Goal: Obtain resource: Download file/media

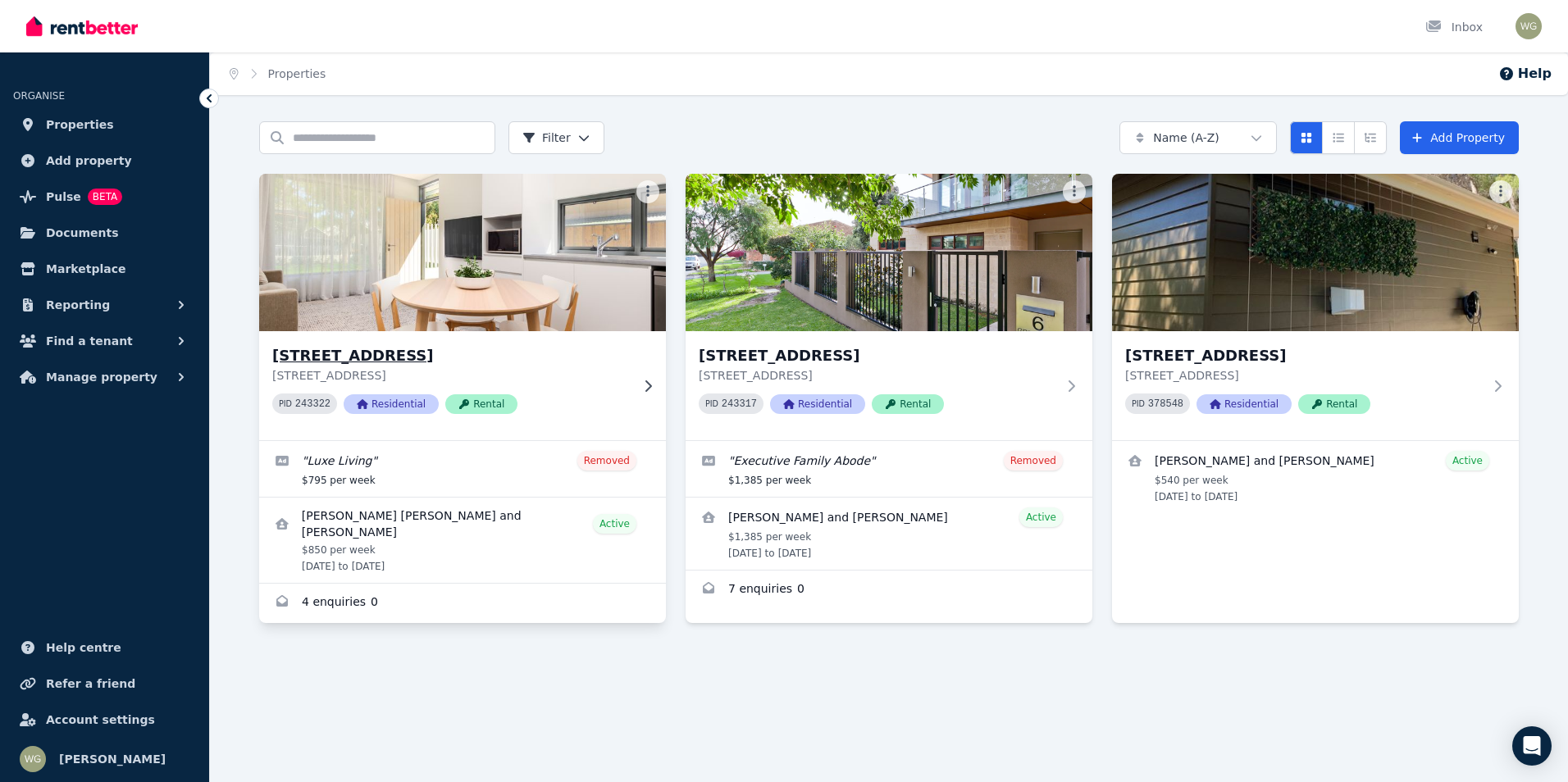
click at [415, 355] on h3 "4 Garland Road, Dalkeith" at bounding box center [451, 356] width 358 height 23
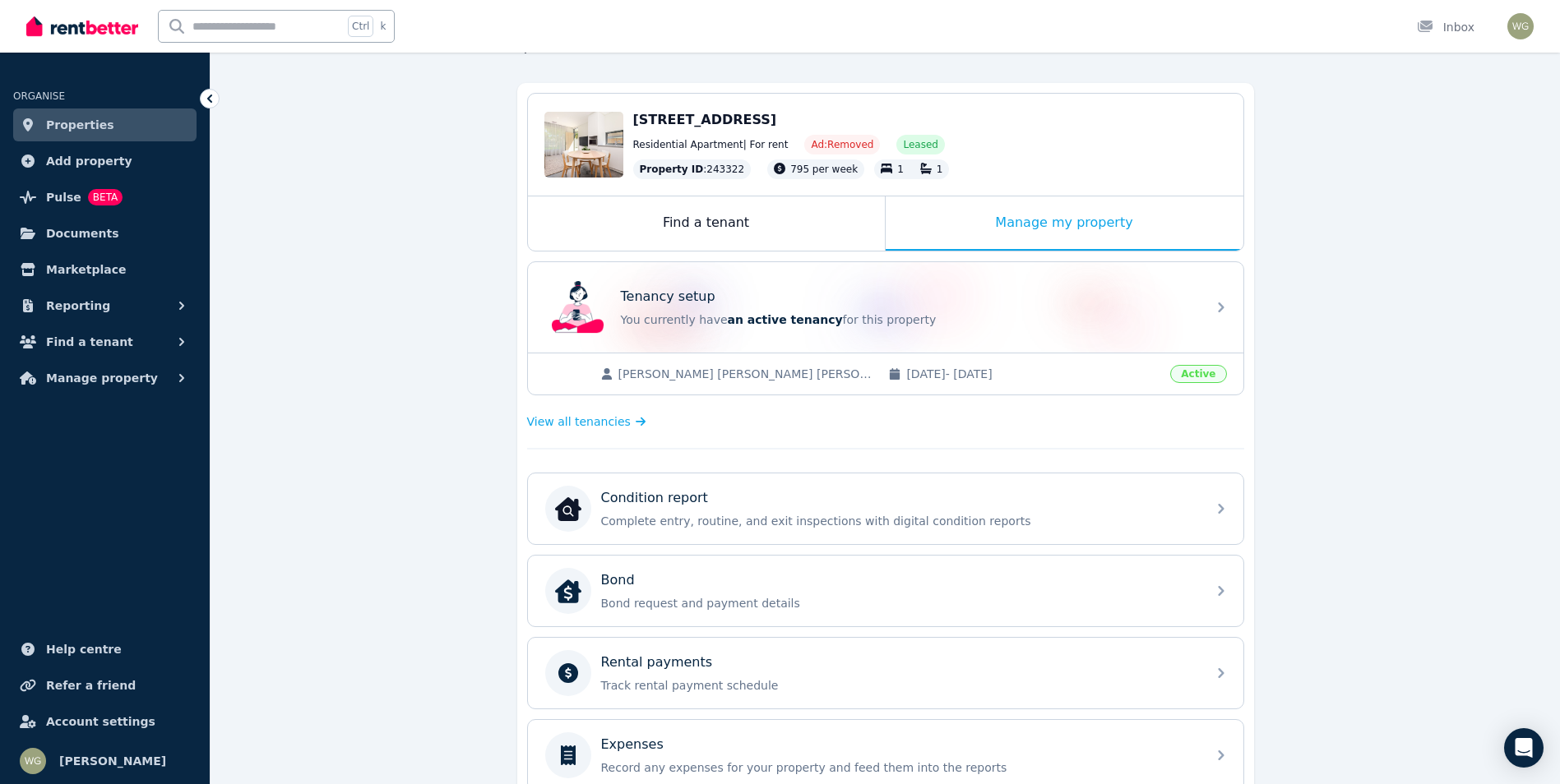
scroll to position [124, 0]
click at [196, 303] on button "Reporting" at bounding box center [105, 305] width 184 height 33
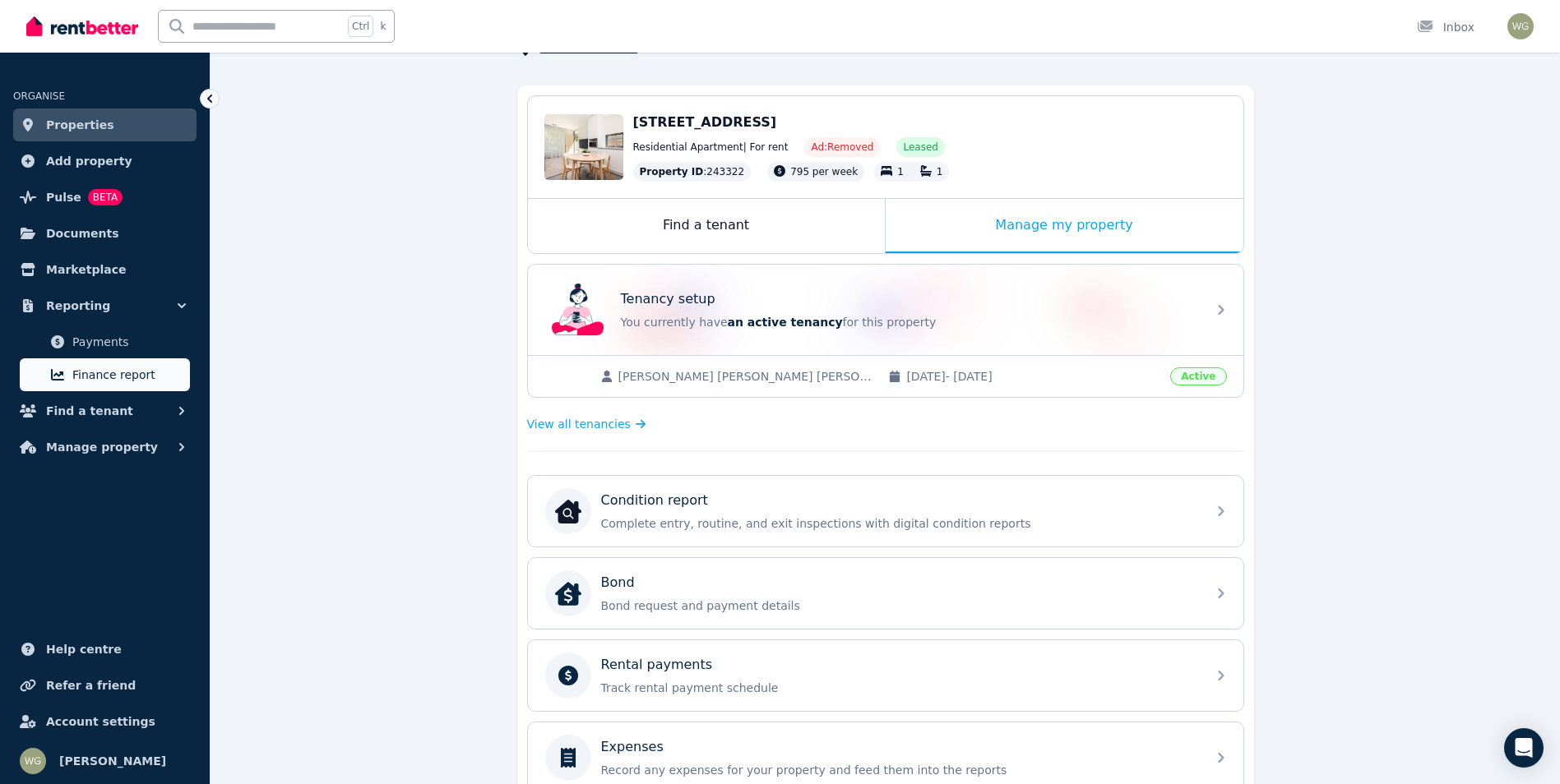
click at [127, 383] on span "Finance report" at bounding box center [128, 374] width 111 height 19
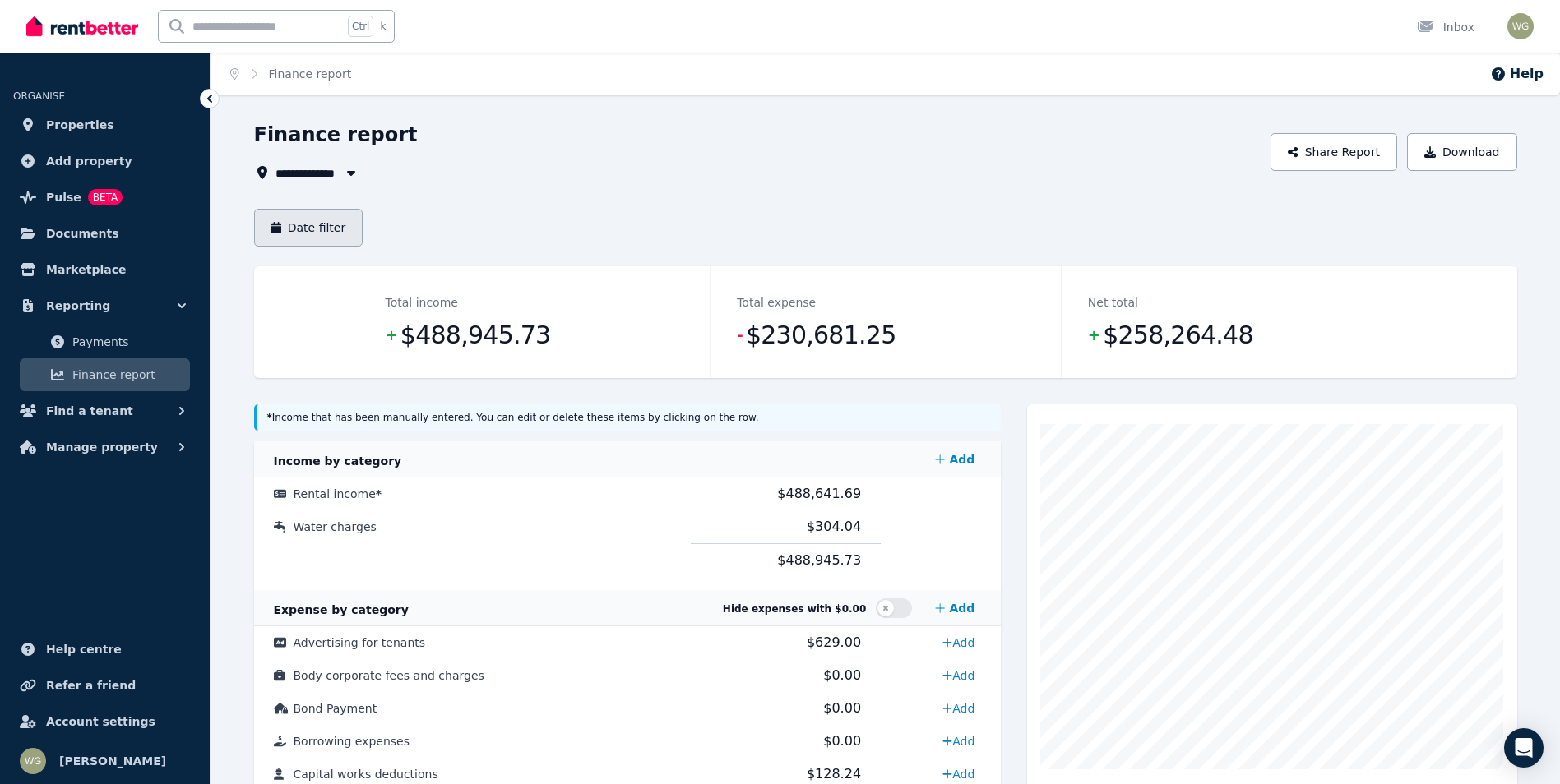
click at [342, 234] on button "Date filter" at bounding box center [309, 227] width 110 height 38
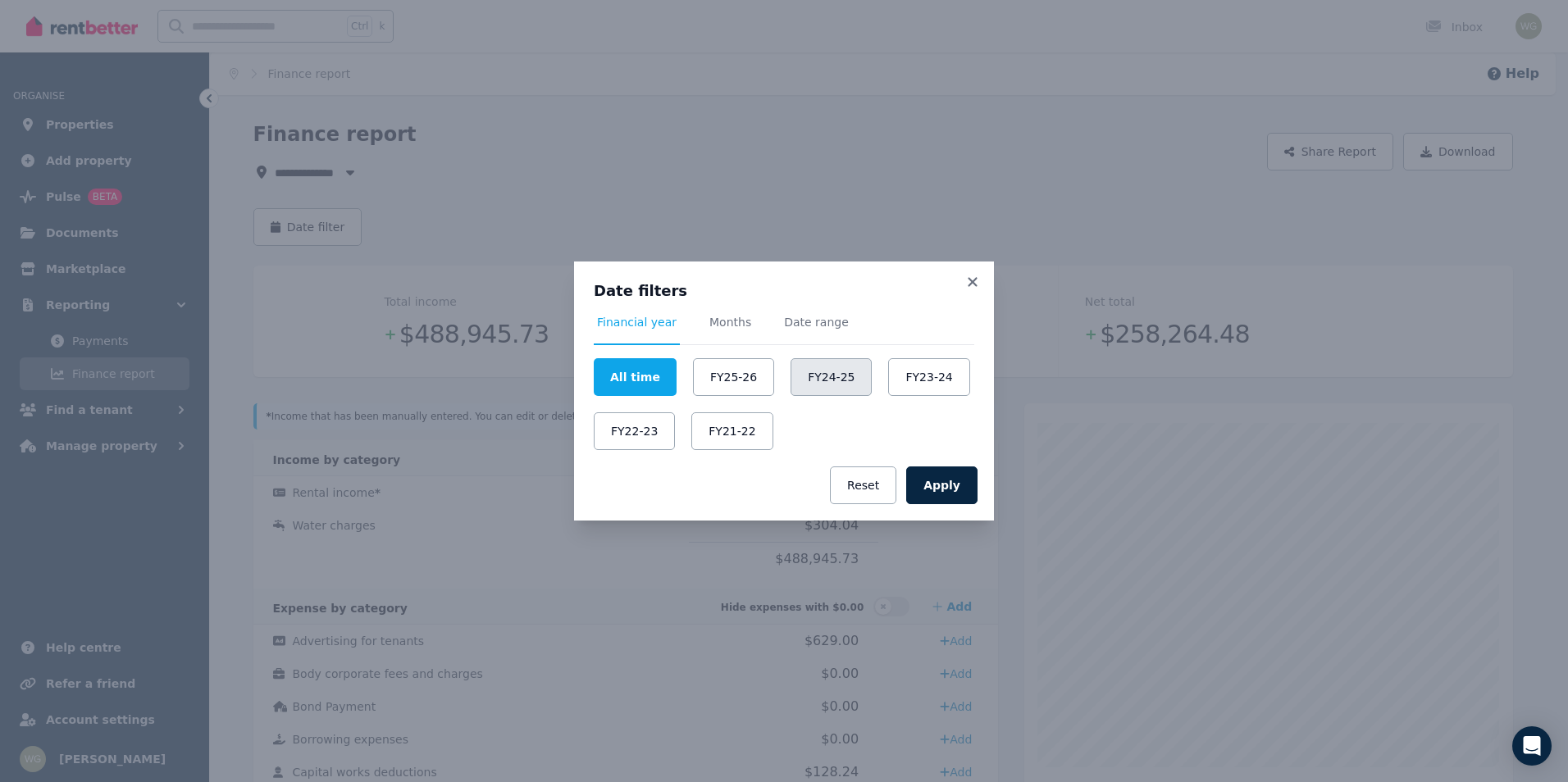
click at [814, 374] on button "FY24-25" at bounding box center [832, 377] width 81 height 38
click at [932, 476] on button "Apply" at bounding box center [942, 485] width 71 height 38
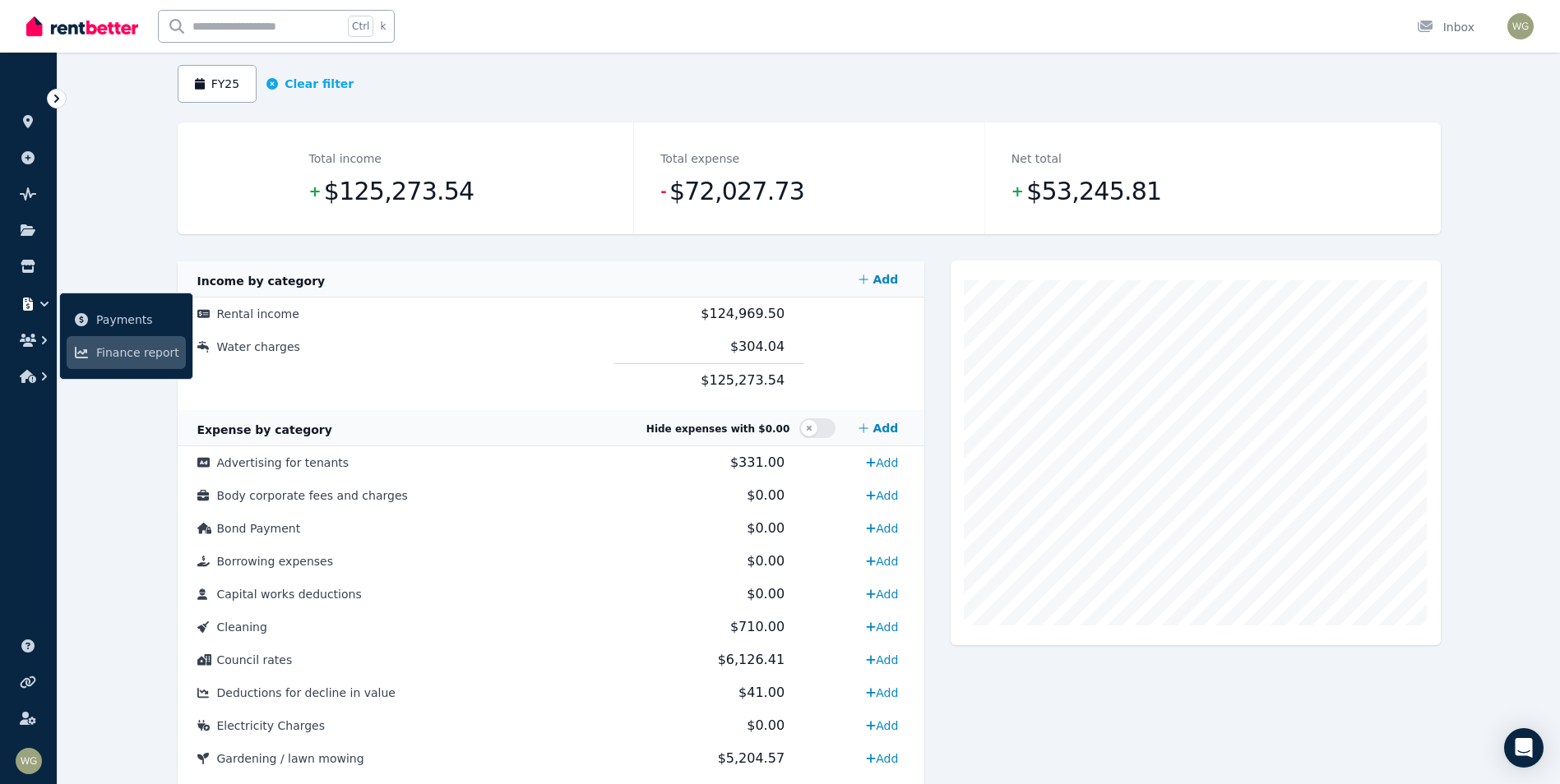
scroll to position [246, 0]
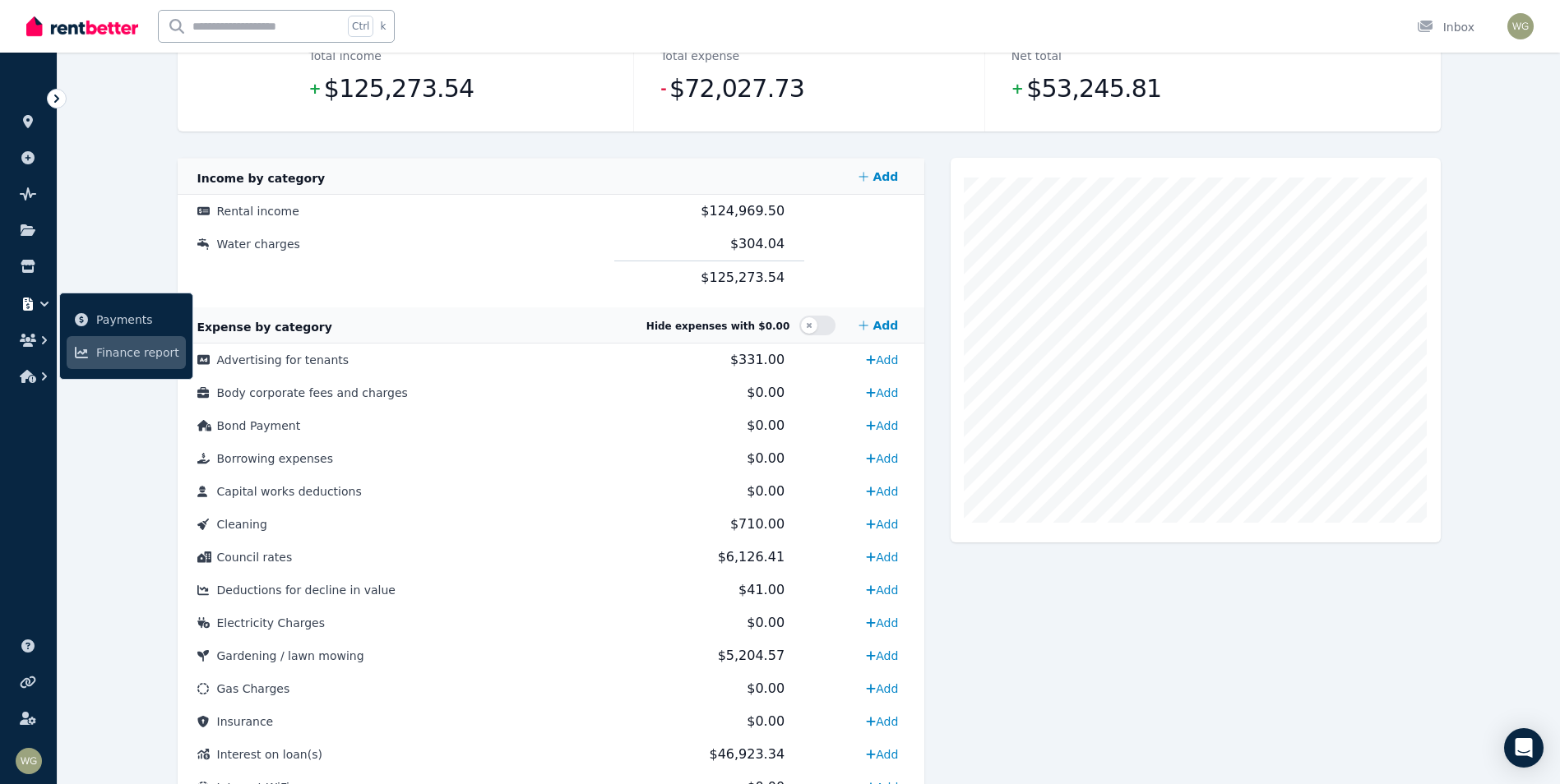
click at [123, 170] on div "**********" at bounding box center [808, 564] width 1503 height 1380
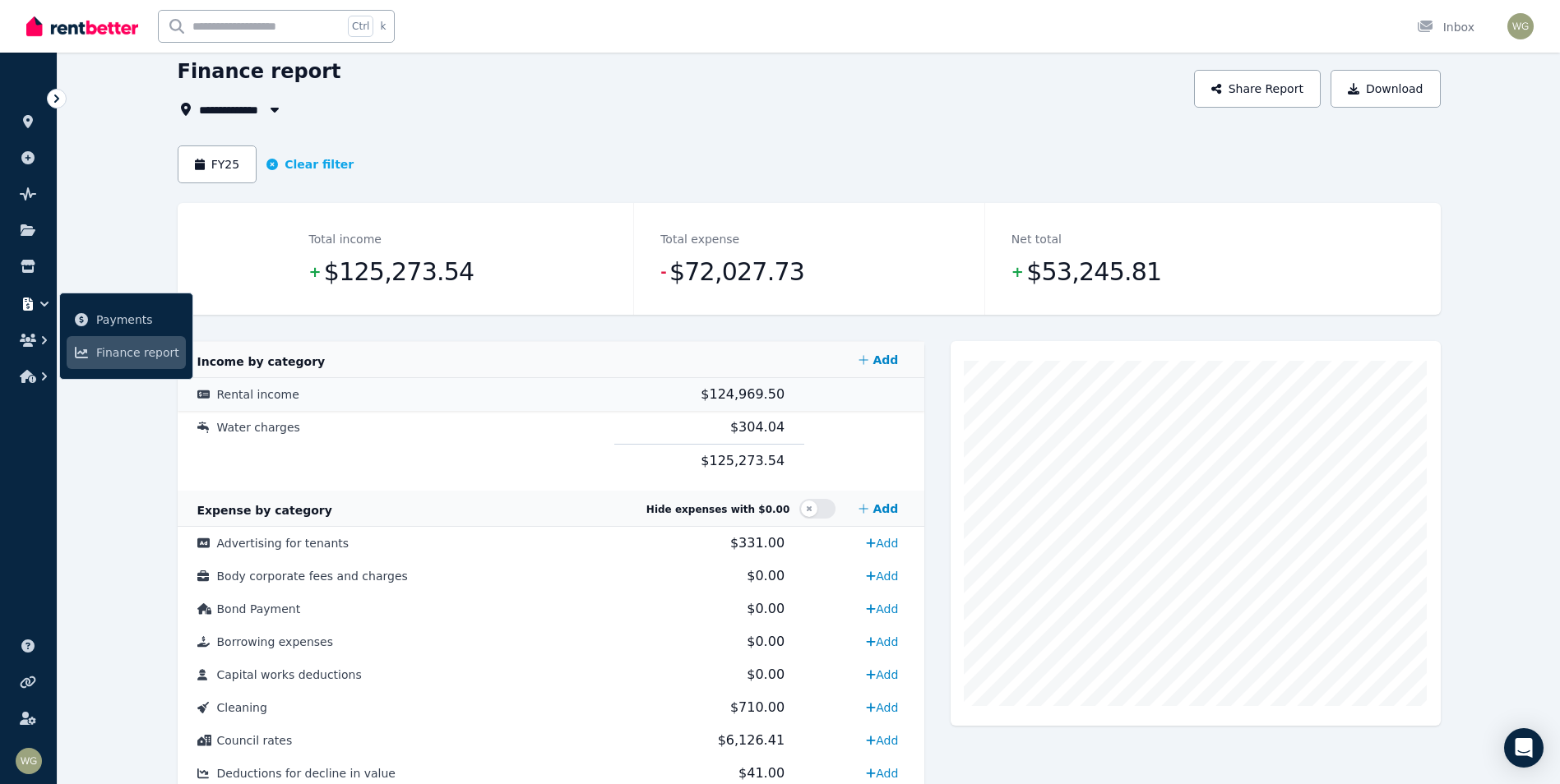
scroll to position [0, 0]
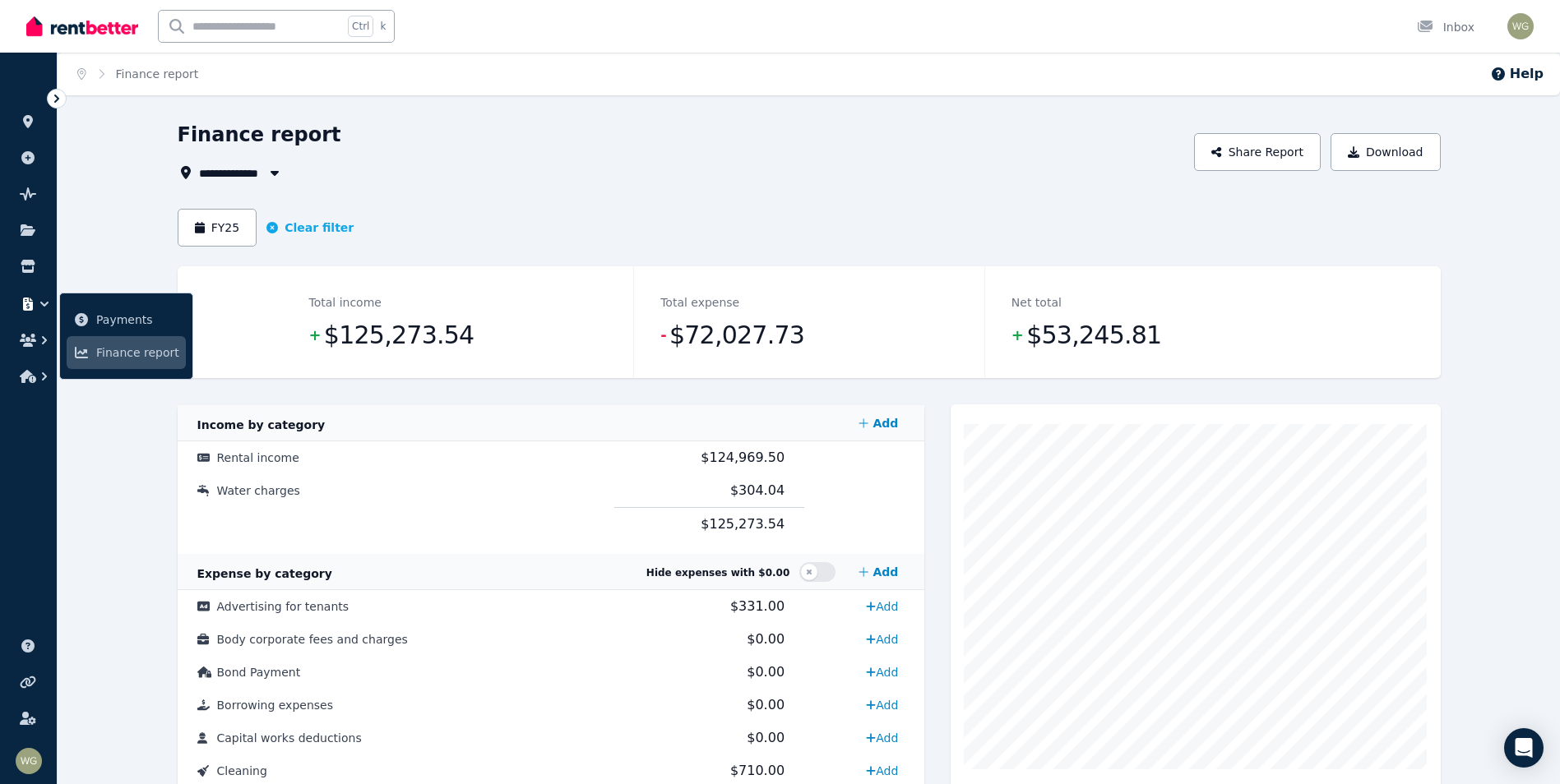
click at [256, 177] on span "All Properties" at bounding box center [248, 172] width 100 height 19
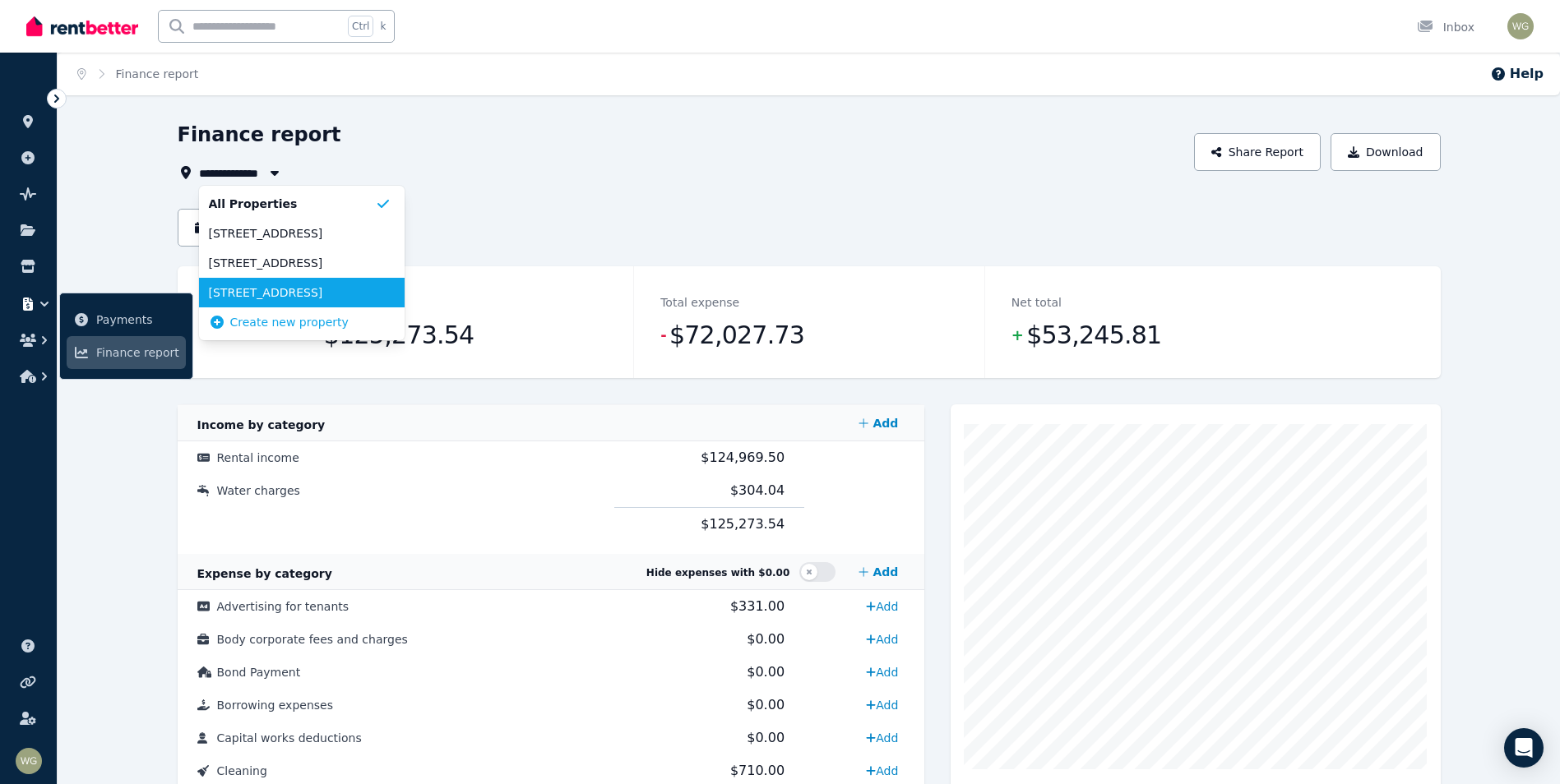
click at [330, 296] on span "6 Greenock Avenue, Como" at bounding box center [292, 292] width 166 height 17
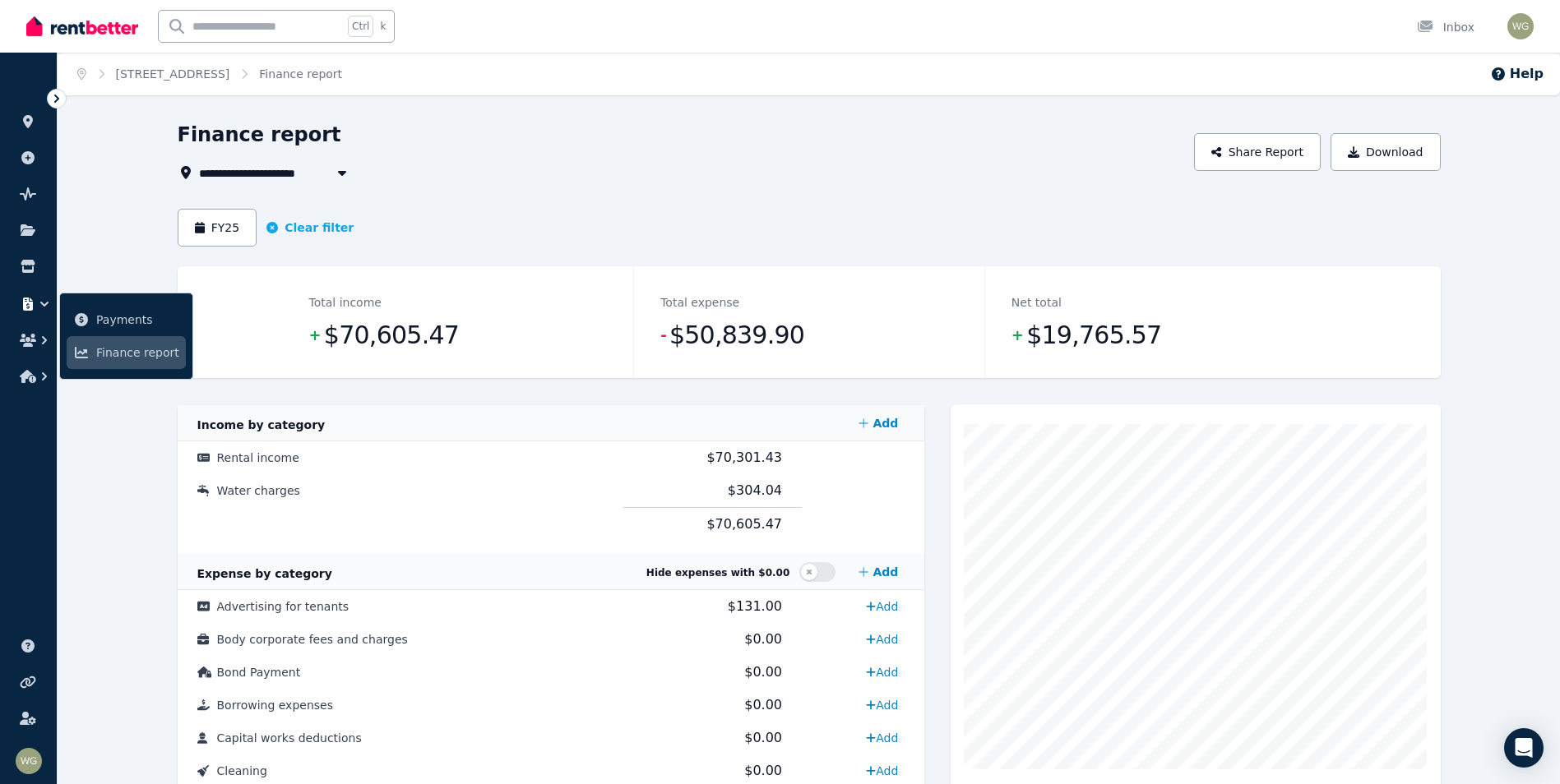
click at [859, 61] on div "Home 6 Greenock Avenue, Como Finance report Help" at bounding box center [808, 74] width 1503 height 42
drag, startPoint x: 1035, startPoint y: 233, endPoint x: 1298, endPoint y: 173, distance: 269.8
click at [1035, 233] on div "FY25 Clear filter" at bounding box center [809, 227] width 1263 height 38
click at [1438, 137] on button "Download" at bounding box center [1385, 152] width 110 height 38
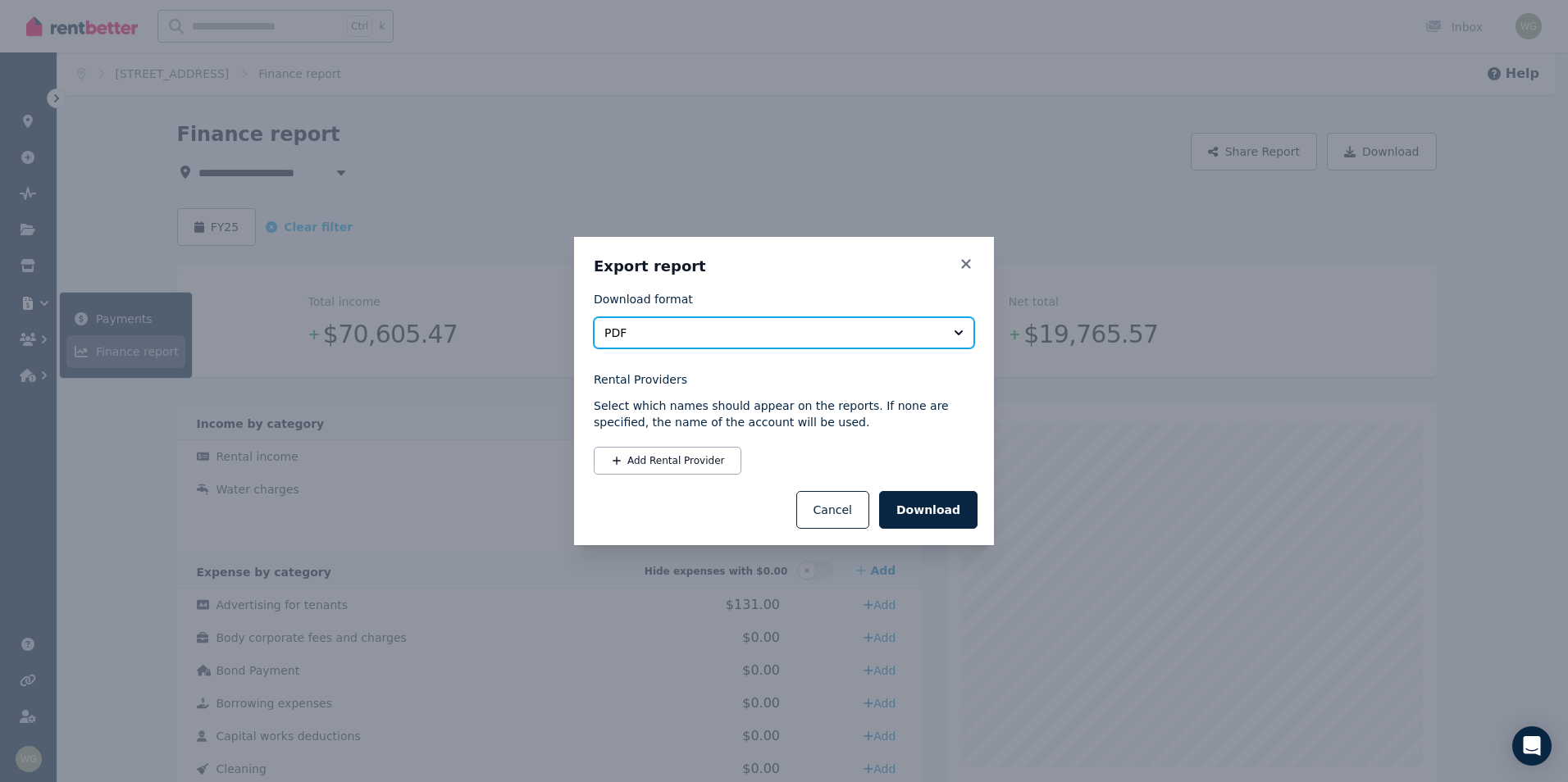
click at [903, 341] on span "PDF" at bounding box center [773, 333] width 337 height 17
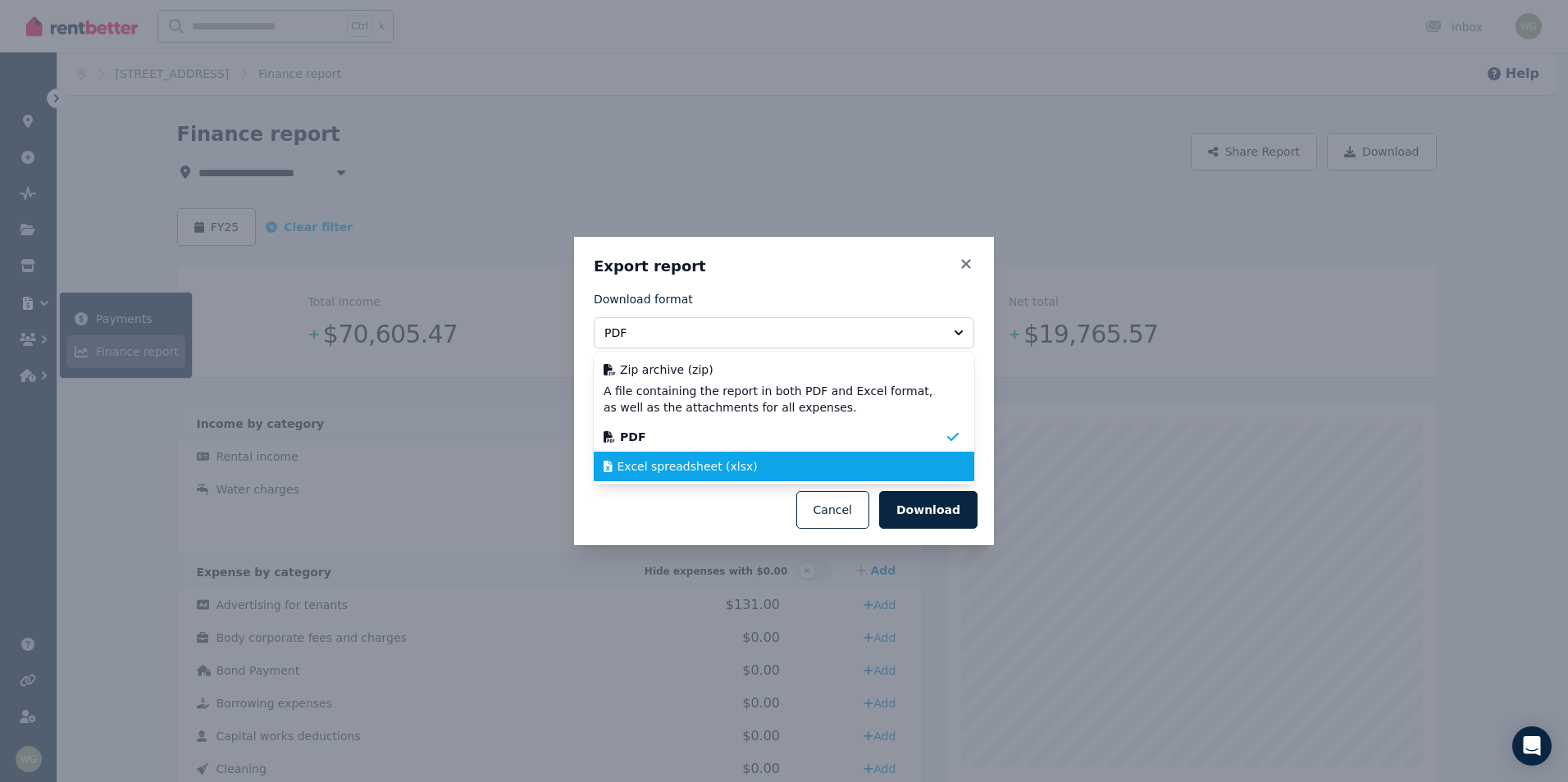
click at [773, 459] on div "Excel spreadsheet (xlsx)" at bounding box center [773, 466] width 341 height 17
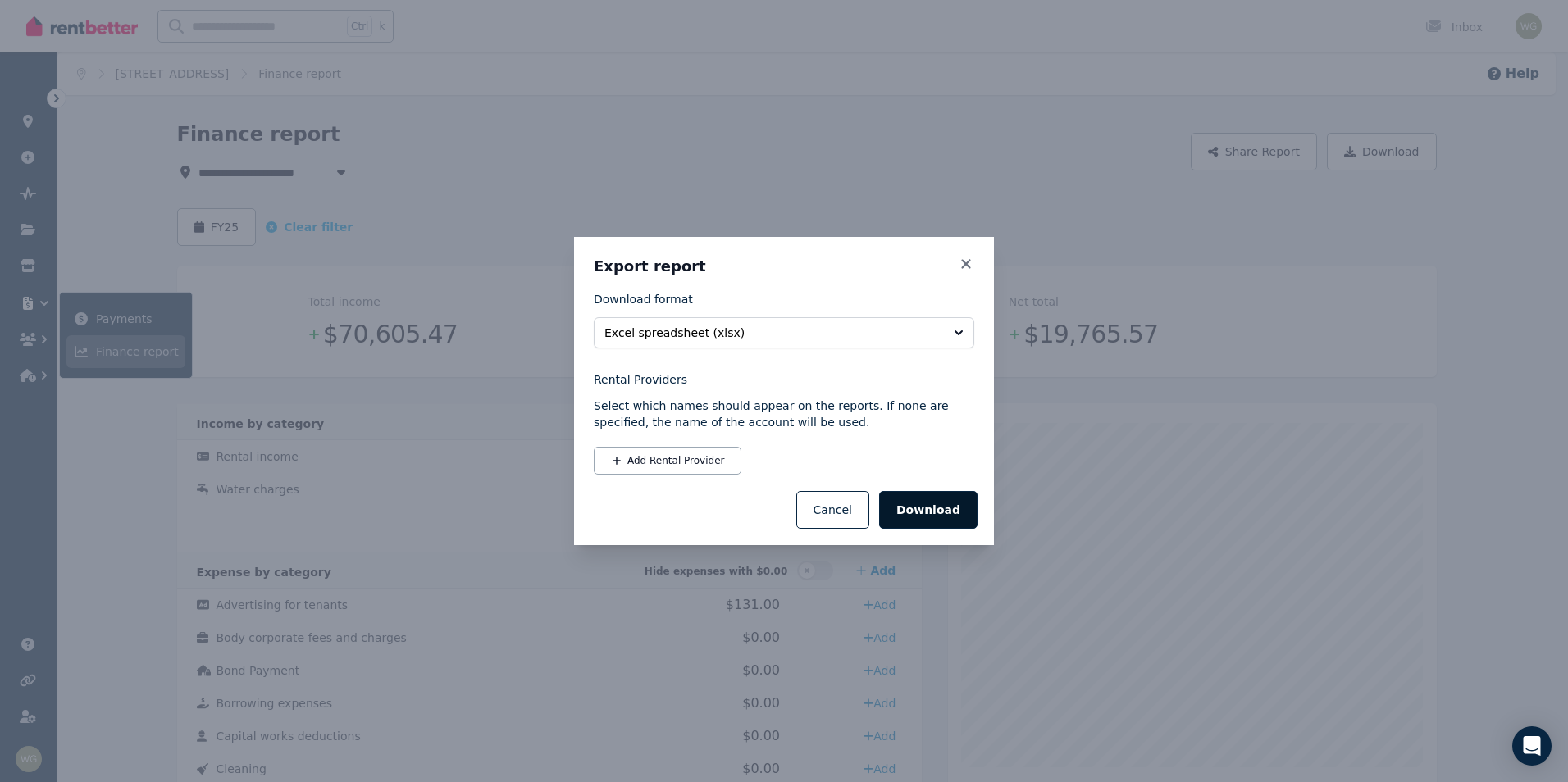
click at [941, 503] on button "Download" at bounding box center [928, 510] width 99 height 38
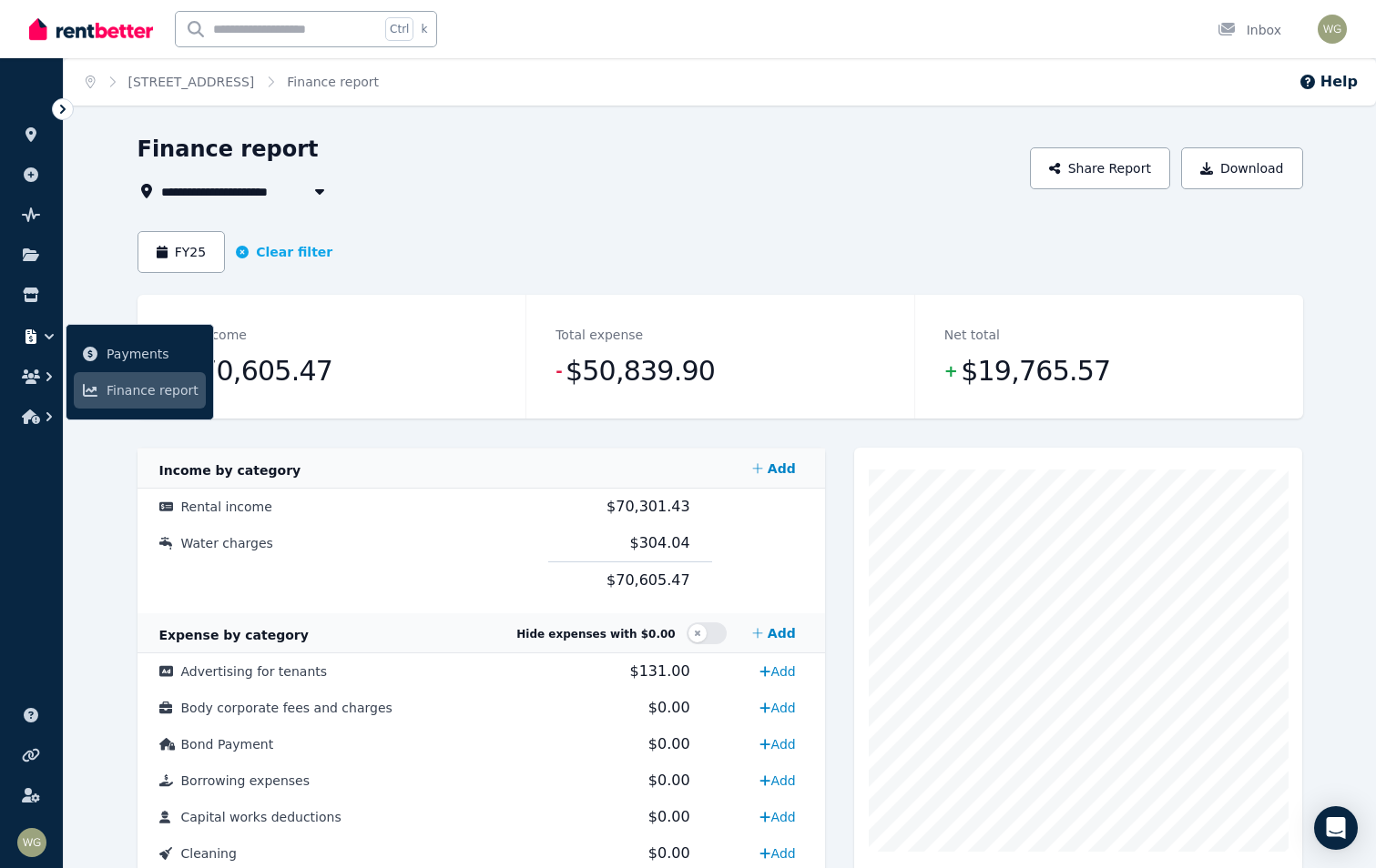
click at [278, 187] on span "6 Greenock Avenue, Como" at bounding box center [237, 191] width 152 height 22
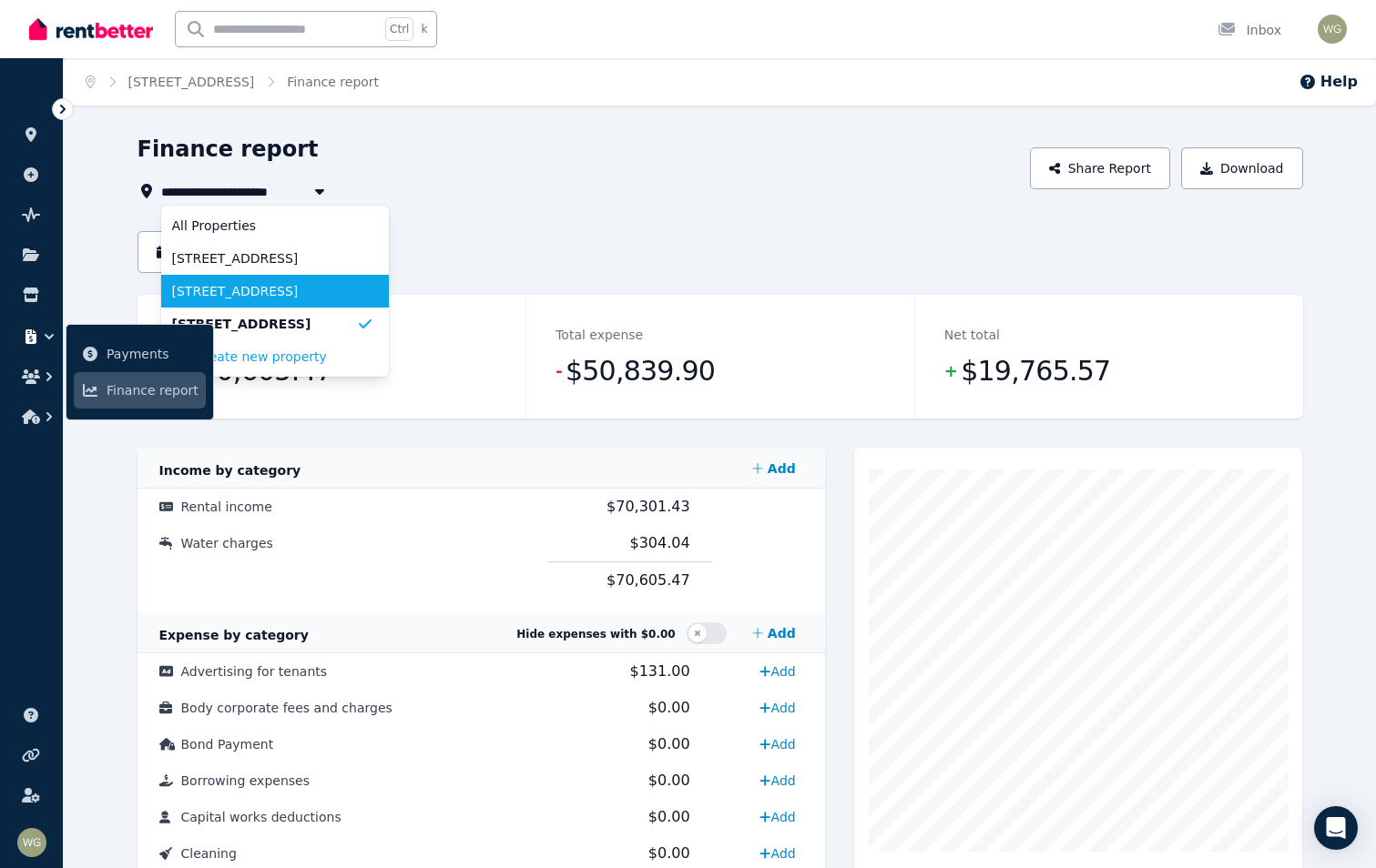
click at [311, 279] on li "4 Garland Road, Dalkeith" at bounding box center [275, 291] width 228 height 33
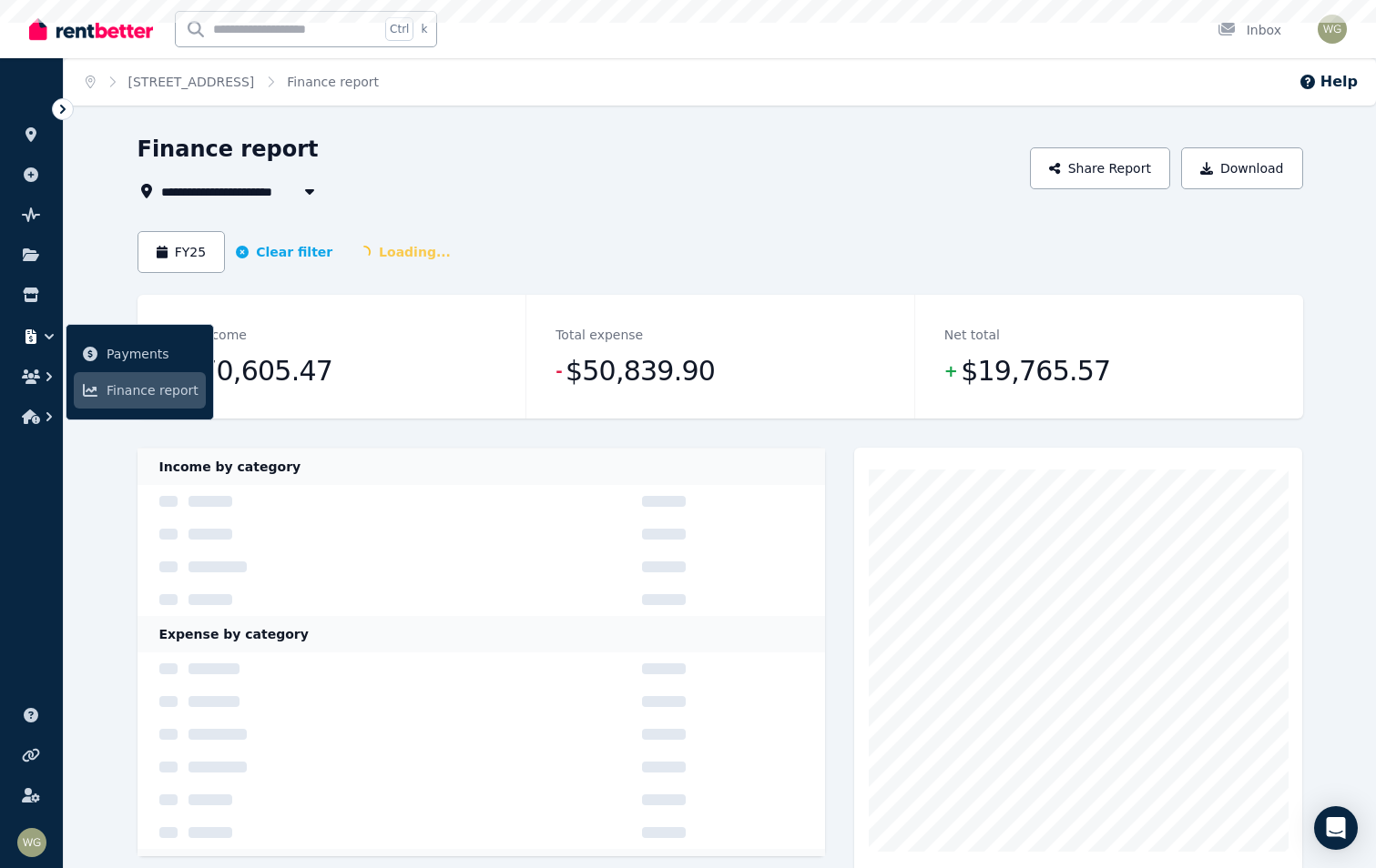
click at [785, 210] on div "**********" at bounding box center [721, 519] width 1166 height 768
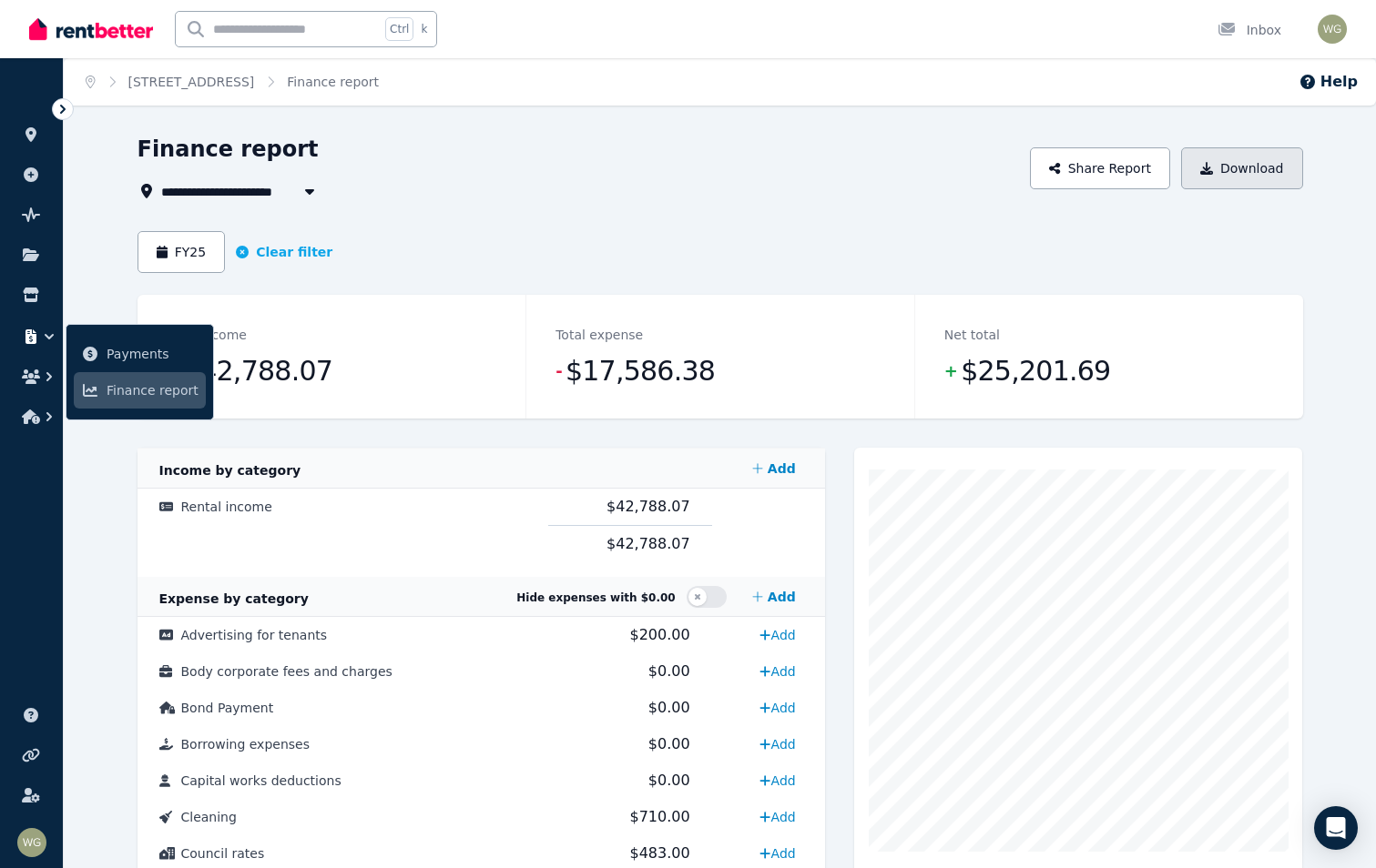
click at [1249, 171] on button "Download" at bounding box center [1242, 168] width 122 height 42
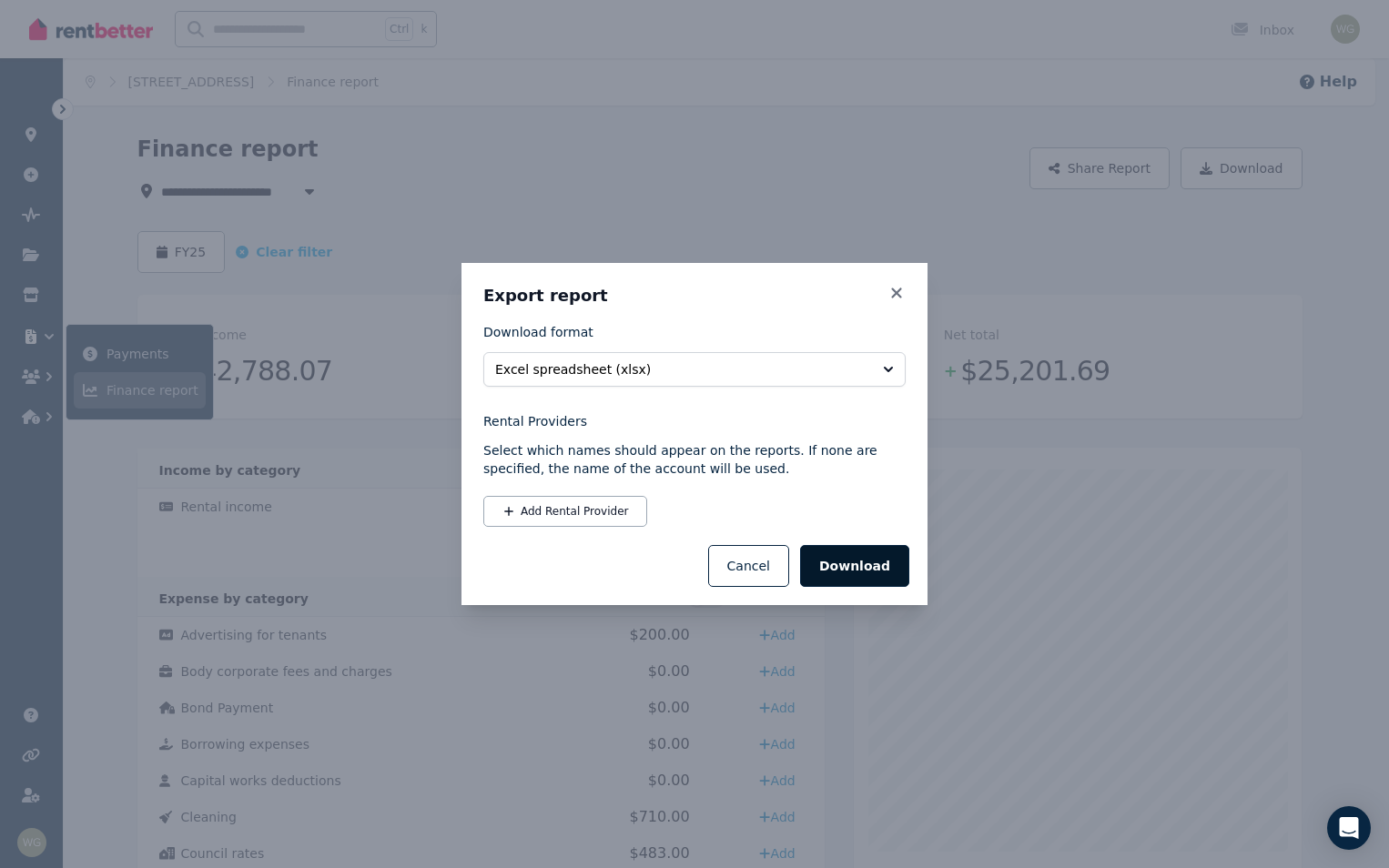
click at [880, 562] on button "Download" at bounding box center [854, 566] width 109 height 42
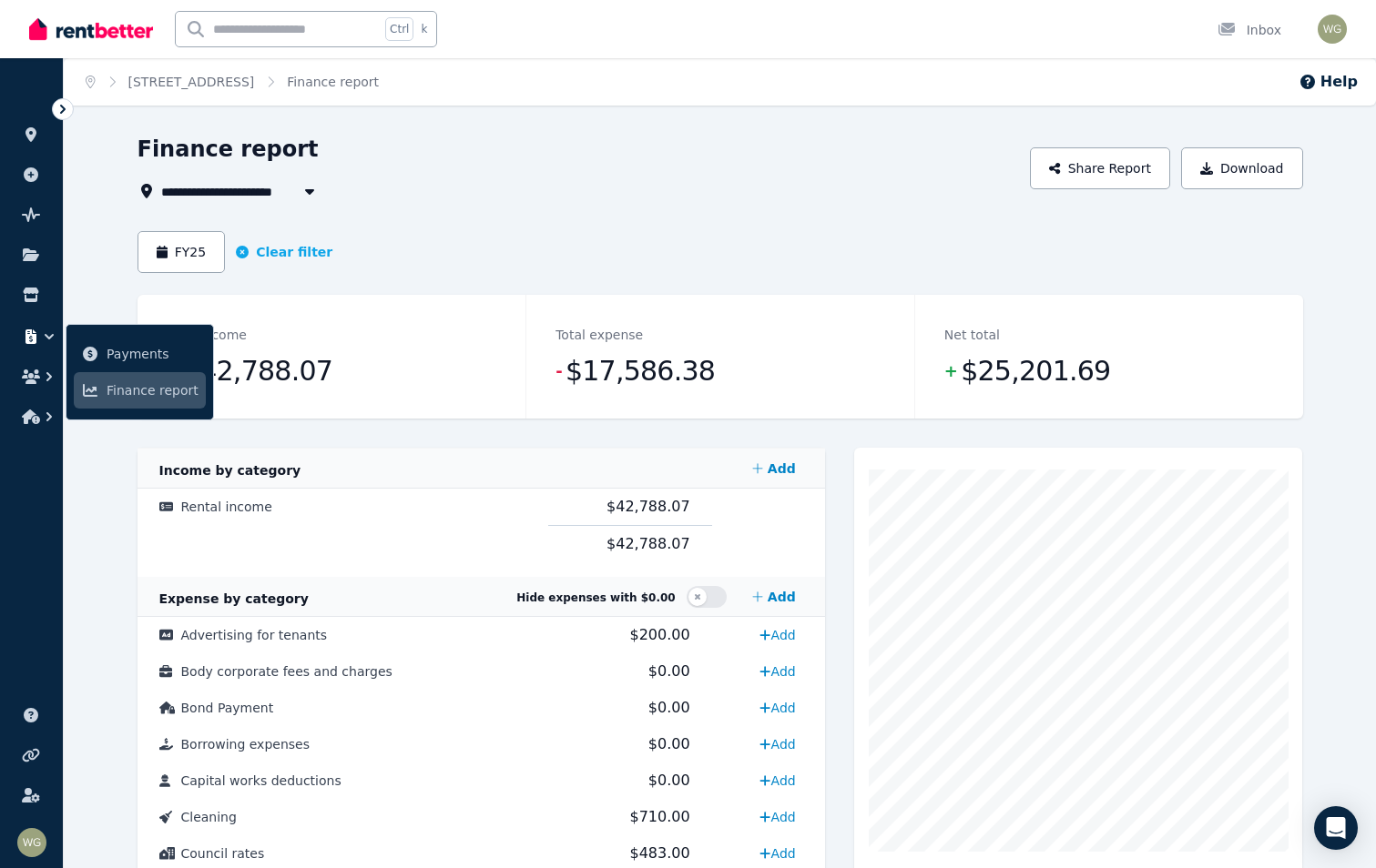
click at [287, 185] on span "4 Garland Road, Dalkeith" at bounding box center [237, 191] width 152 height 22
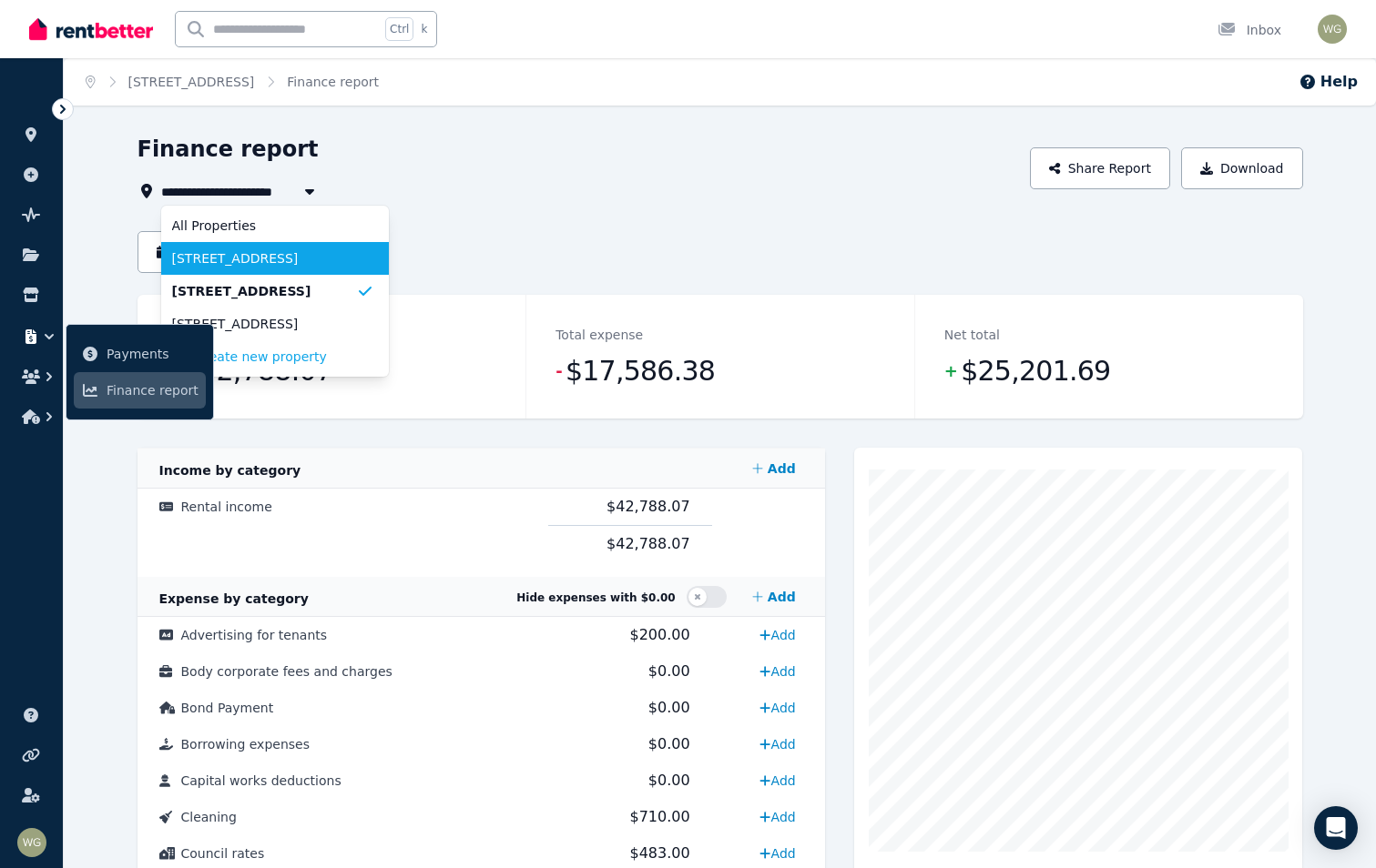
click at [292, 267] on span "19 Freycinet Way, Gnarabup" at bounding box center [264, 258] width 184 height 19
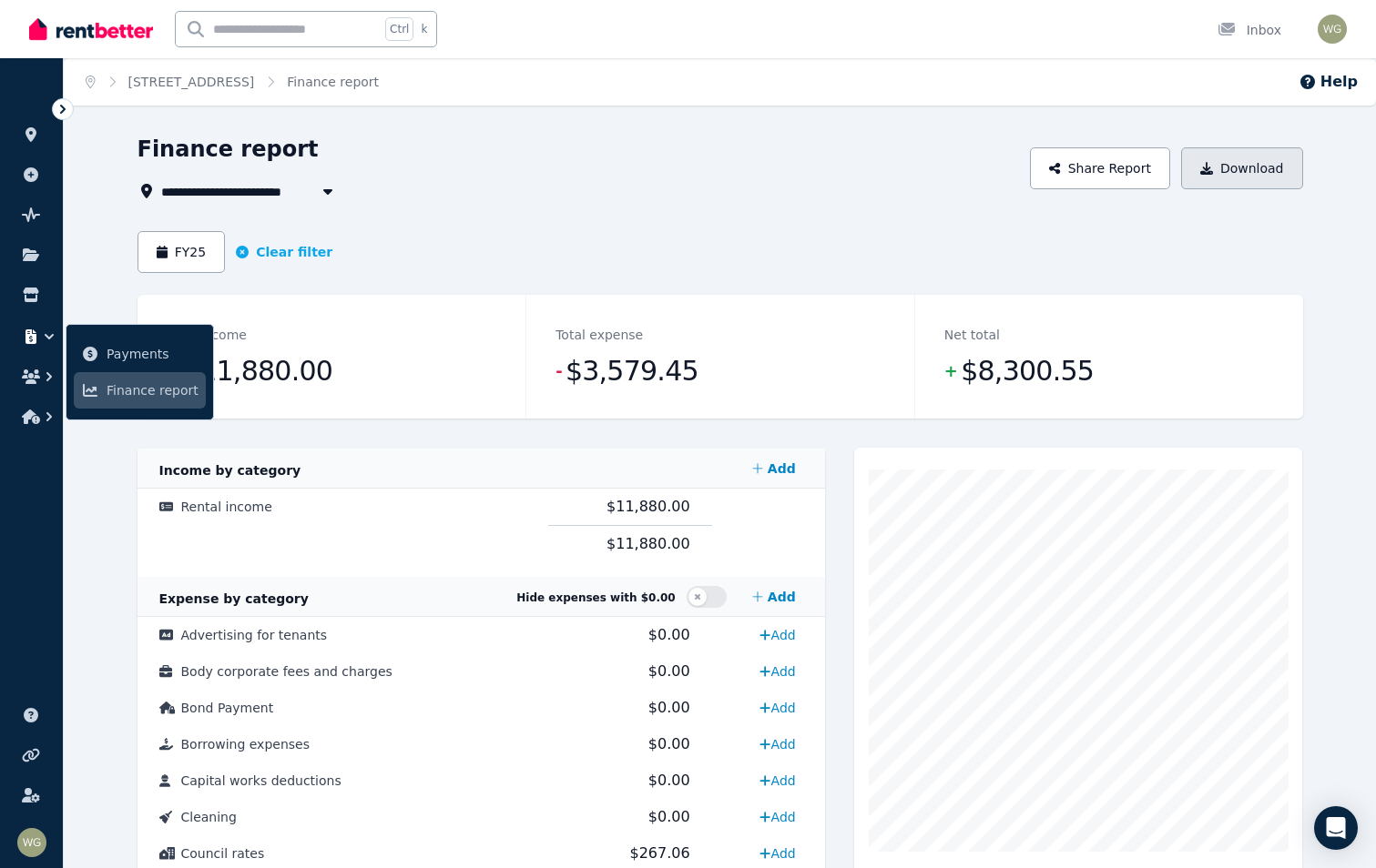
click at [1243, 167] on button "Download" at bounding box center [1242, 168] width 122 height 42
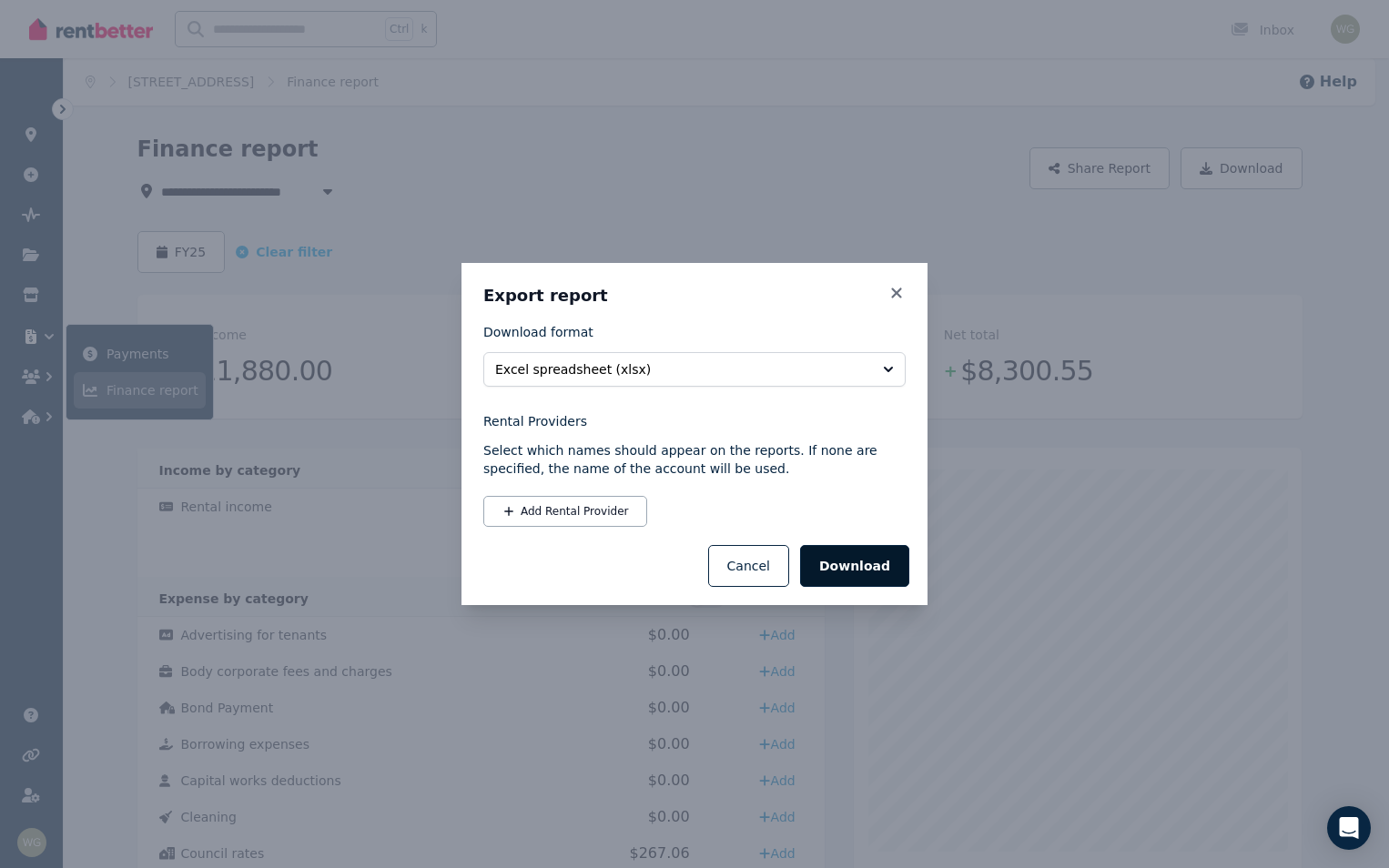
click at [864, 567] on button "Download" at bounding box center [854, 566] width 109 height 42
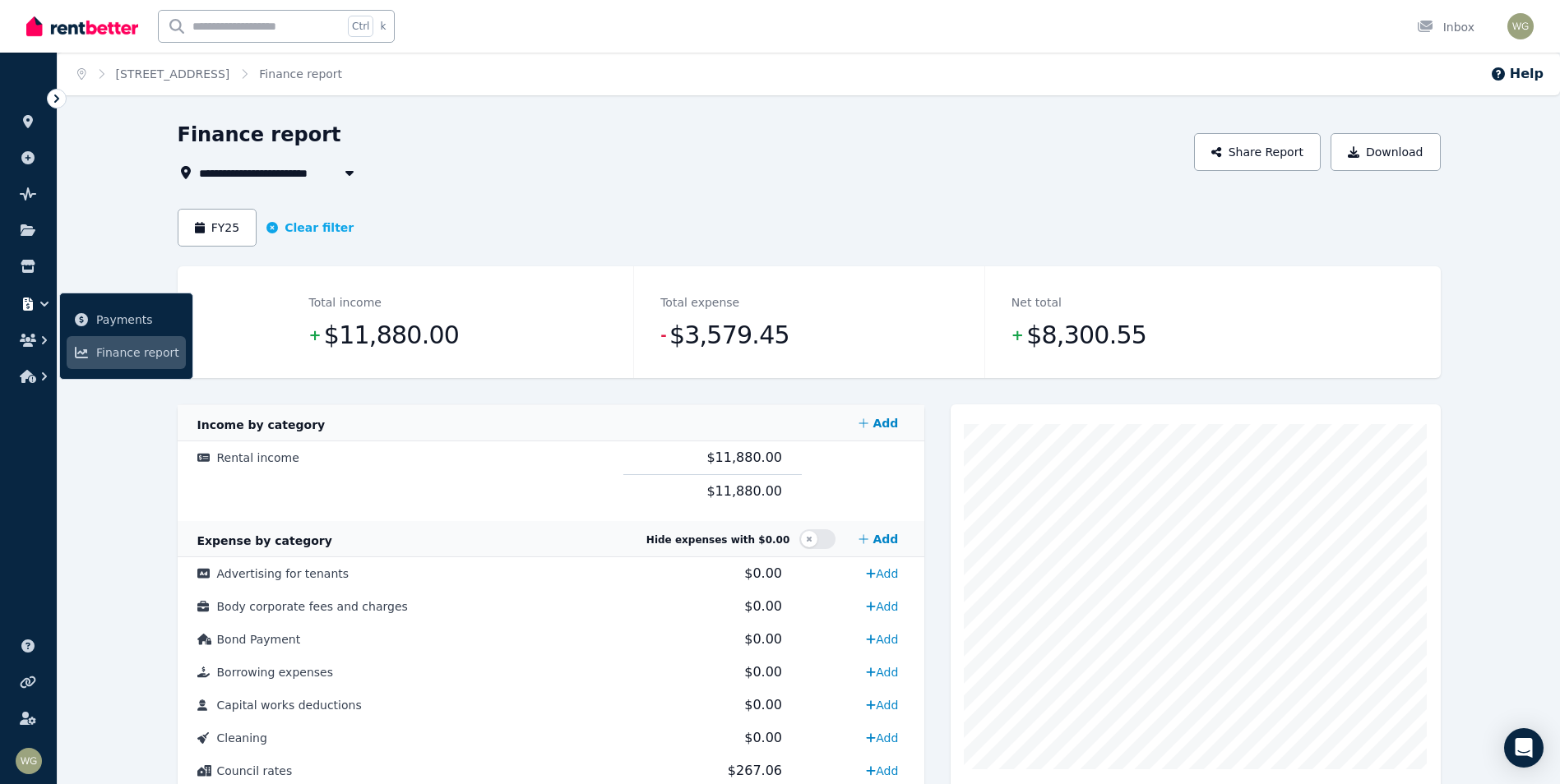
click at [624, 162] on div "**********" at bounding box center [681, 152] width 1008 height 61
click at [1366, 156] on button "Download" at bounding box center [1385, 152] width 110 height 38
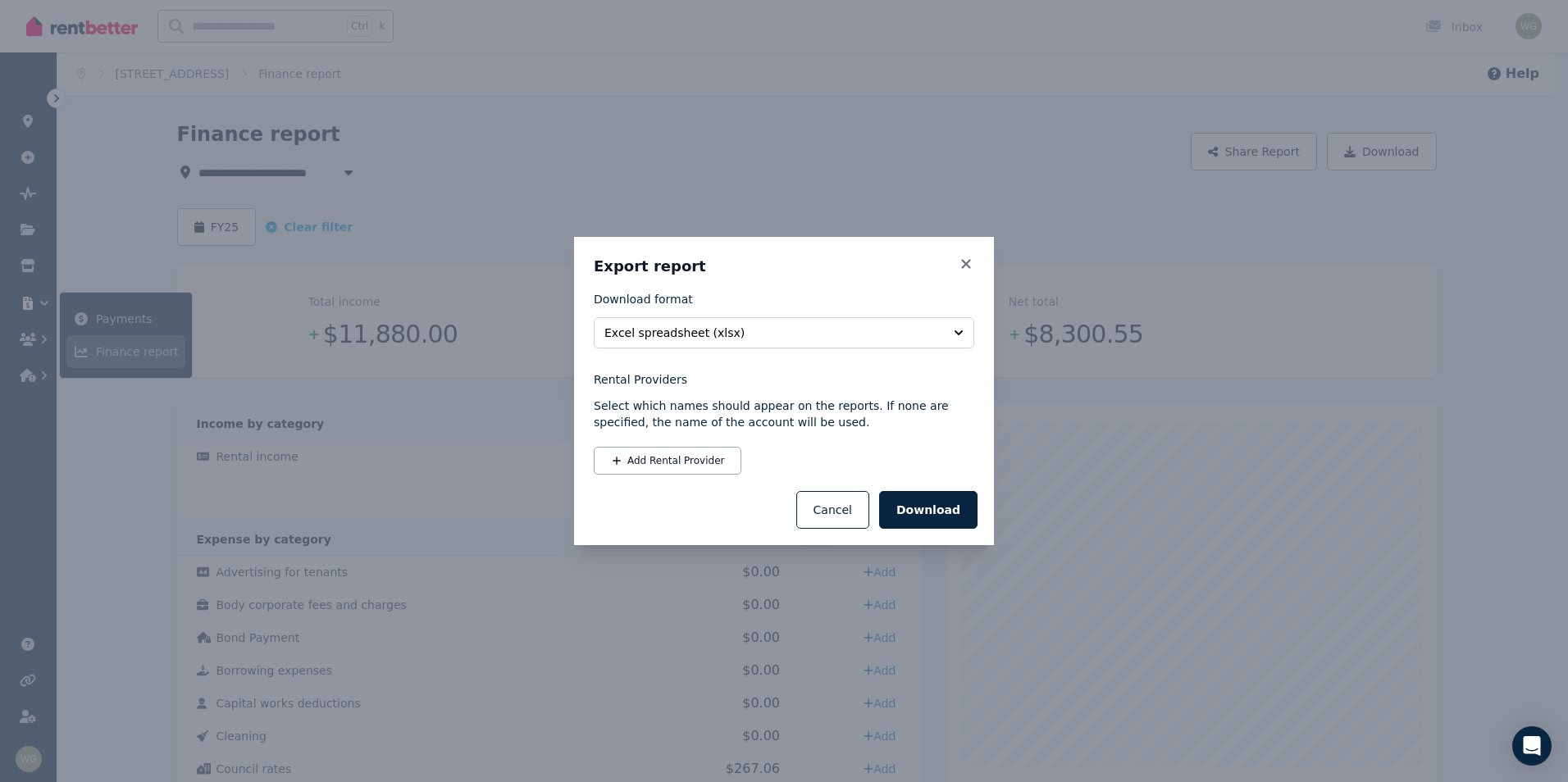
click at [978, 513] on div "Download Cancel" at bounding box center [784, 510] width 420 height 70
click at [969, 510] on button "Download" at bounding box center [928, 510] width 99 height 38
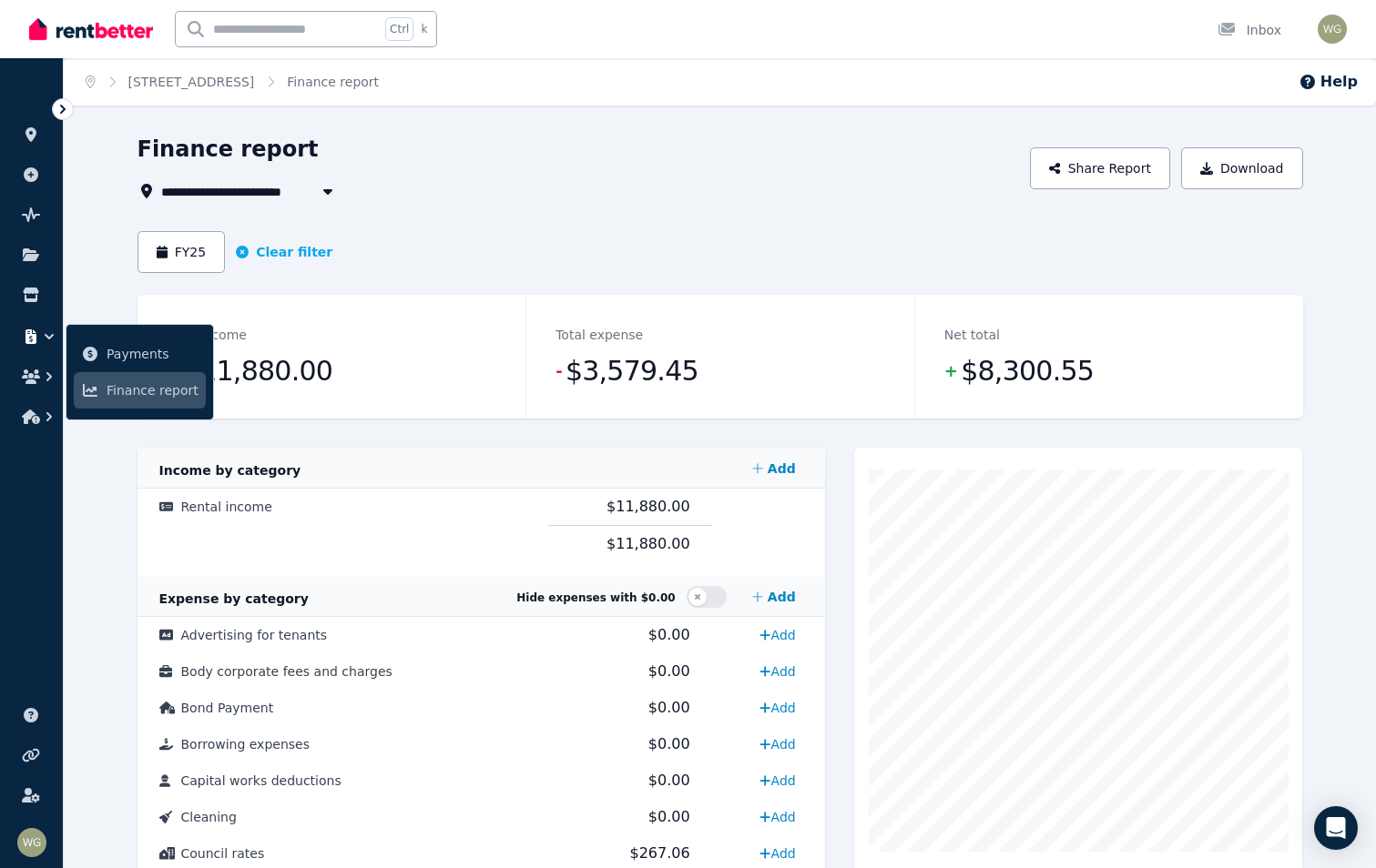
click at [763, 233] on div "FY25 Clear filter" at bounding box center [721, 251] width 1166 height 42
click at [1234, 187] on button "Download" at bounding box center [1242, 168] width 122 height 42
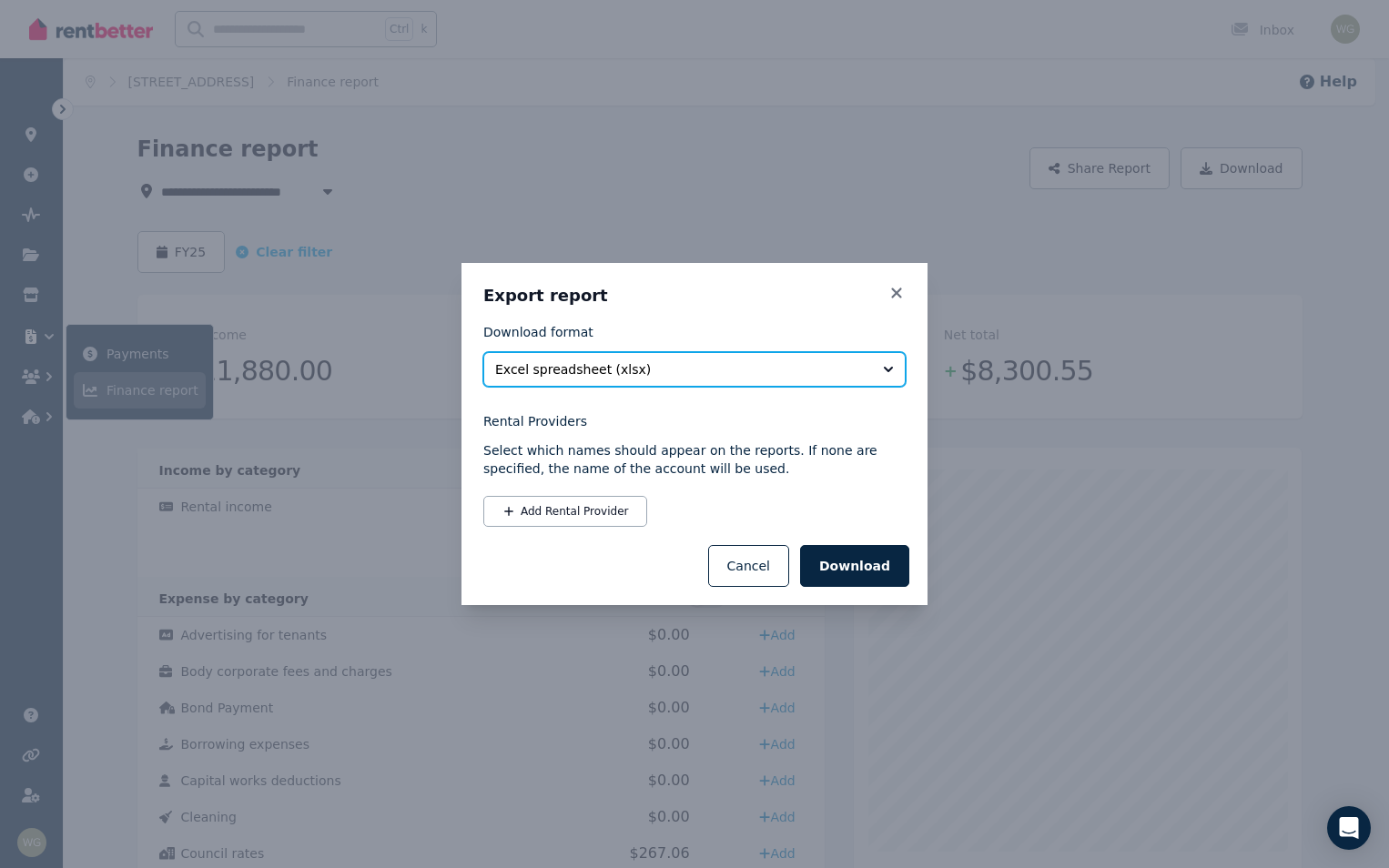
click at [622, 358] on button "Excel spreadsheet (xlsx)" at bounding box center [694, 369] width 422 height 34
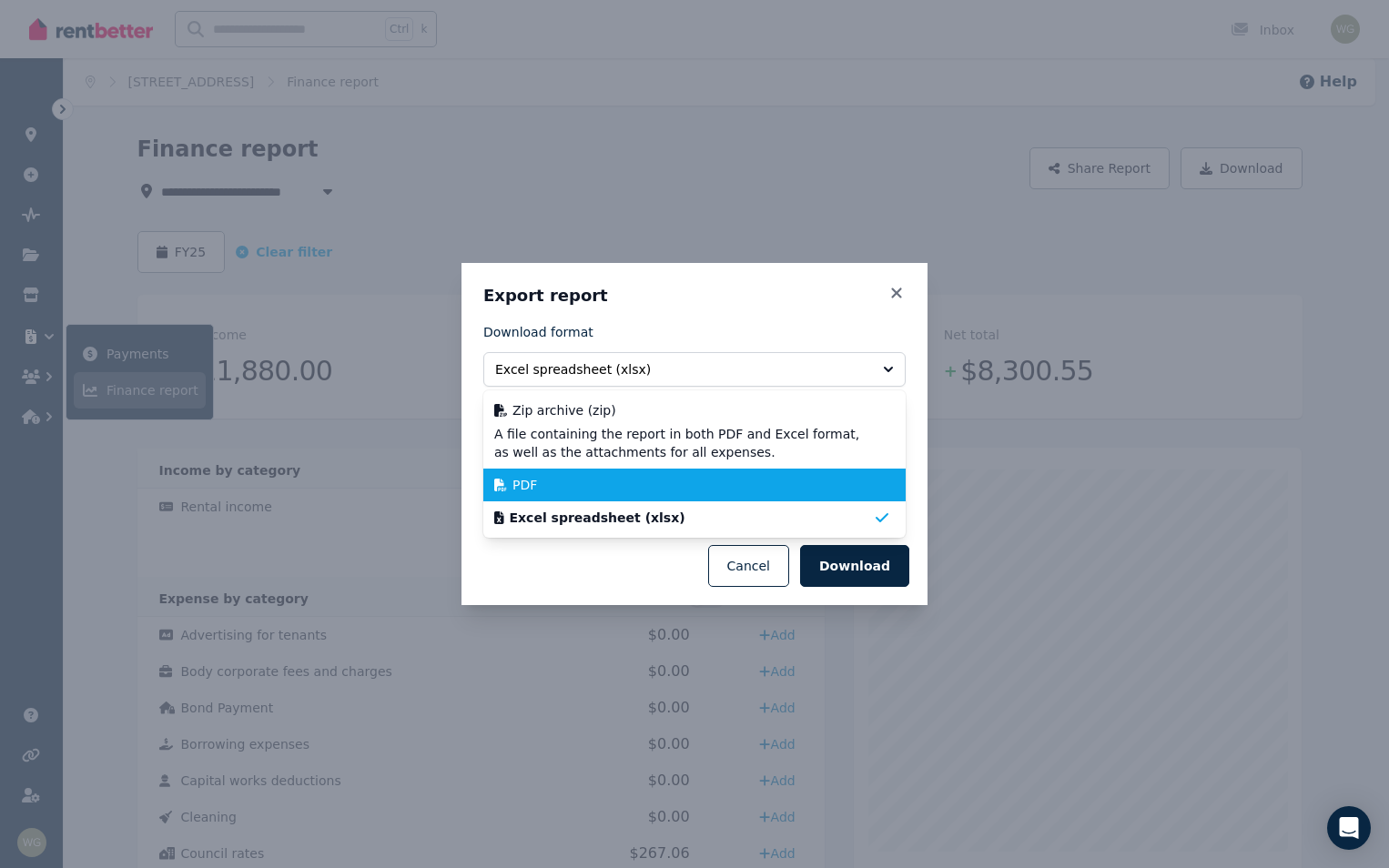
click at [584, 486] on div "PDF" at bounding box center [683, 485] width 378 height 19
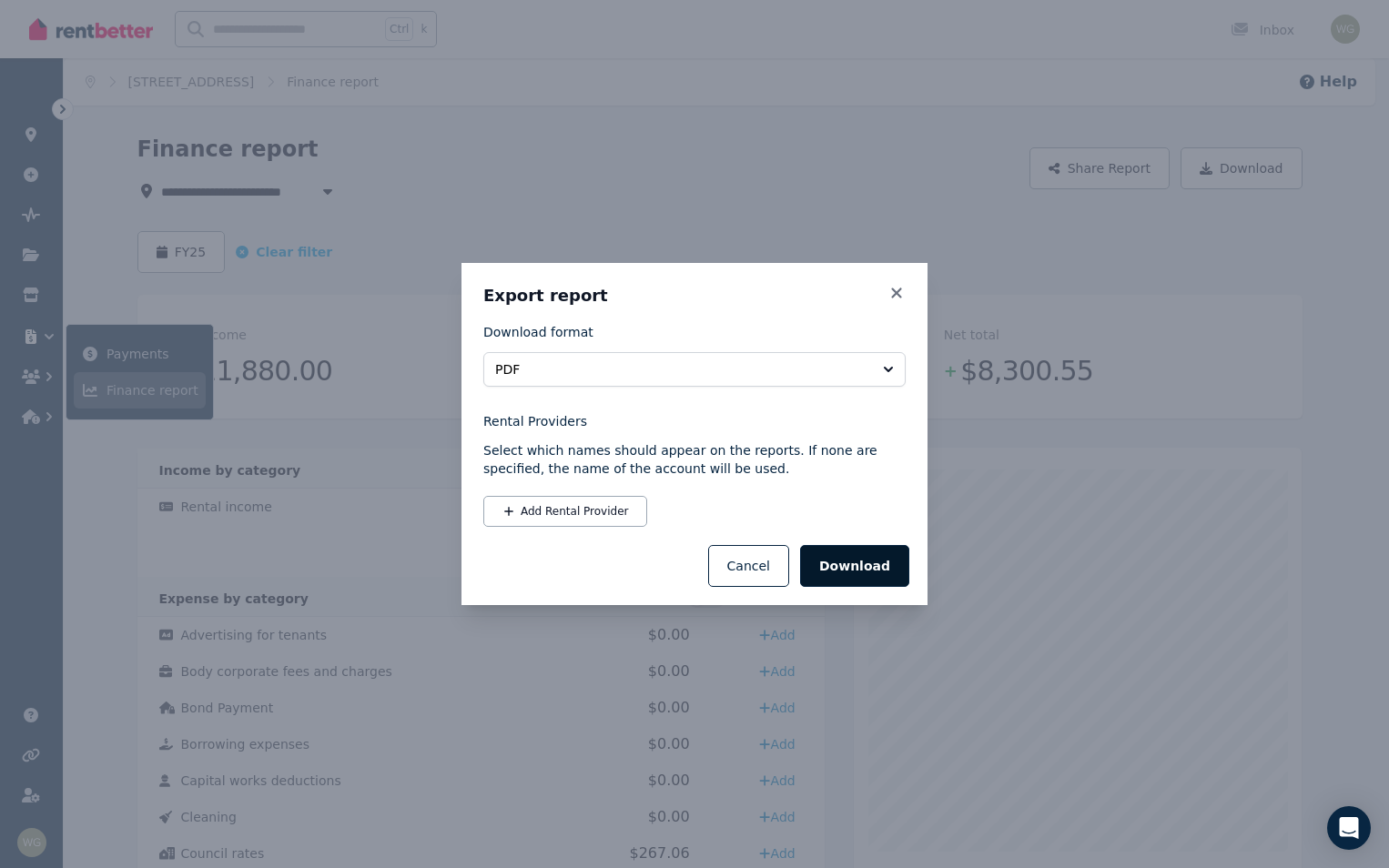
click at [885, 563] on button "Download" at bounding box center [854, 566] width 109 height 42
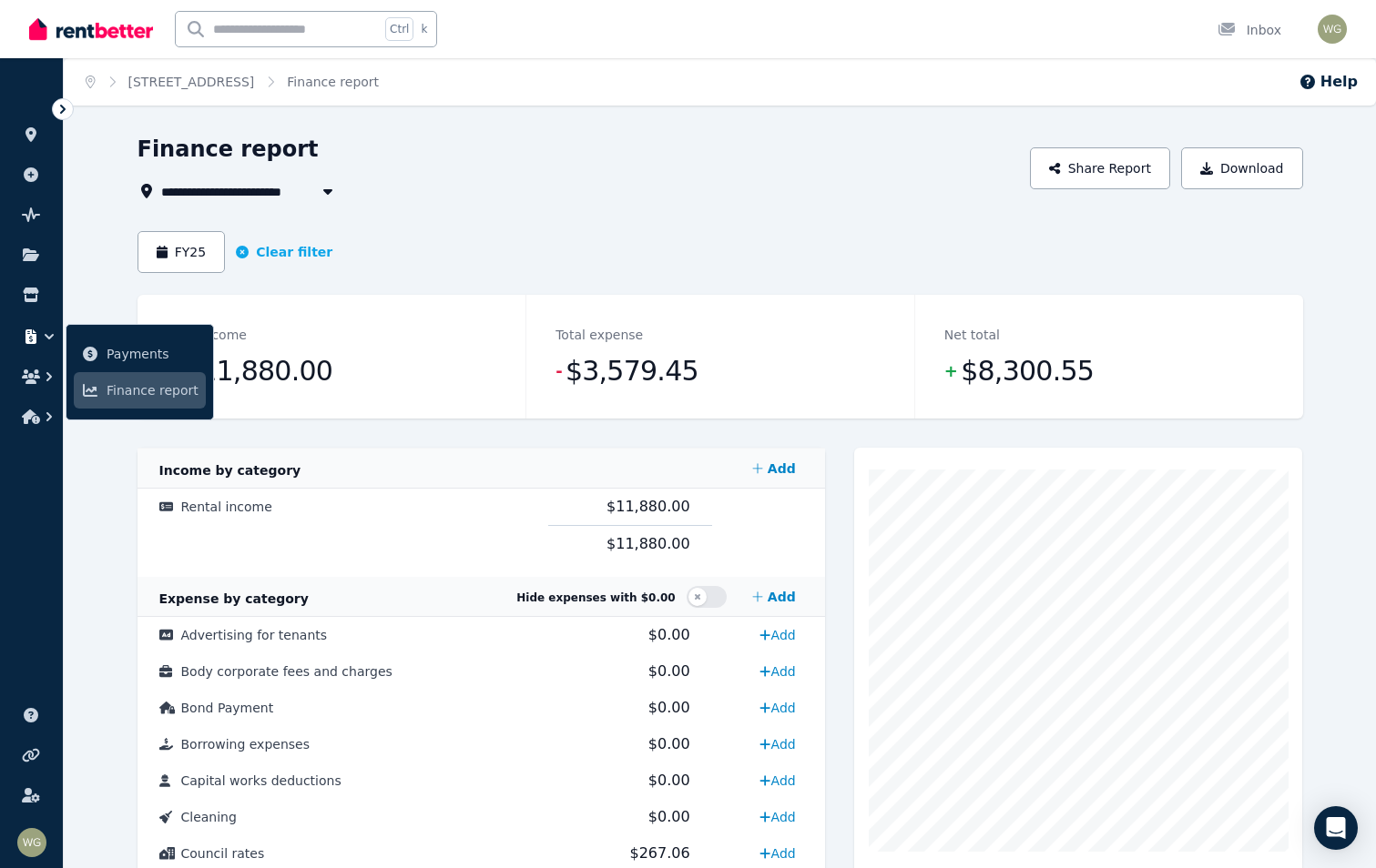
click at [272, 188] on span "19 Freycinet Way, Gnarabup" at bounding box center [237, 191] width 152 height 22
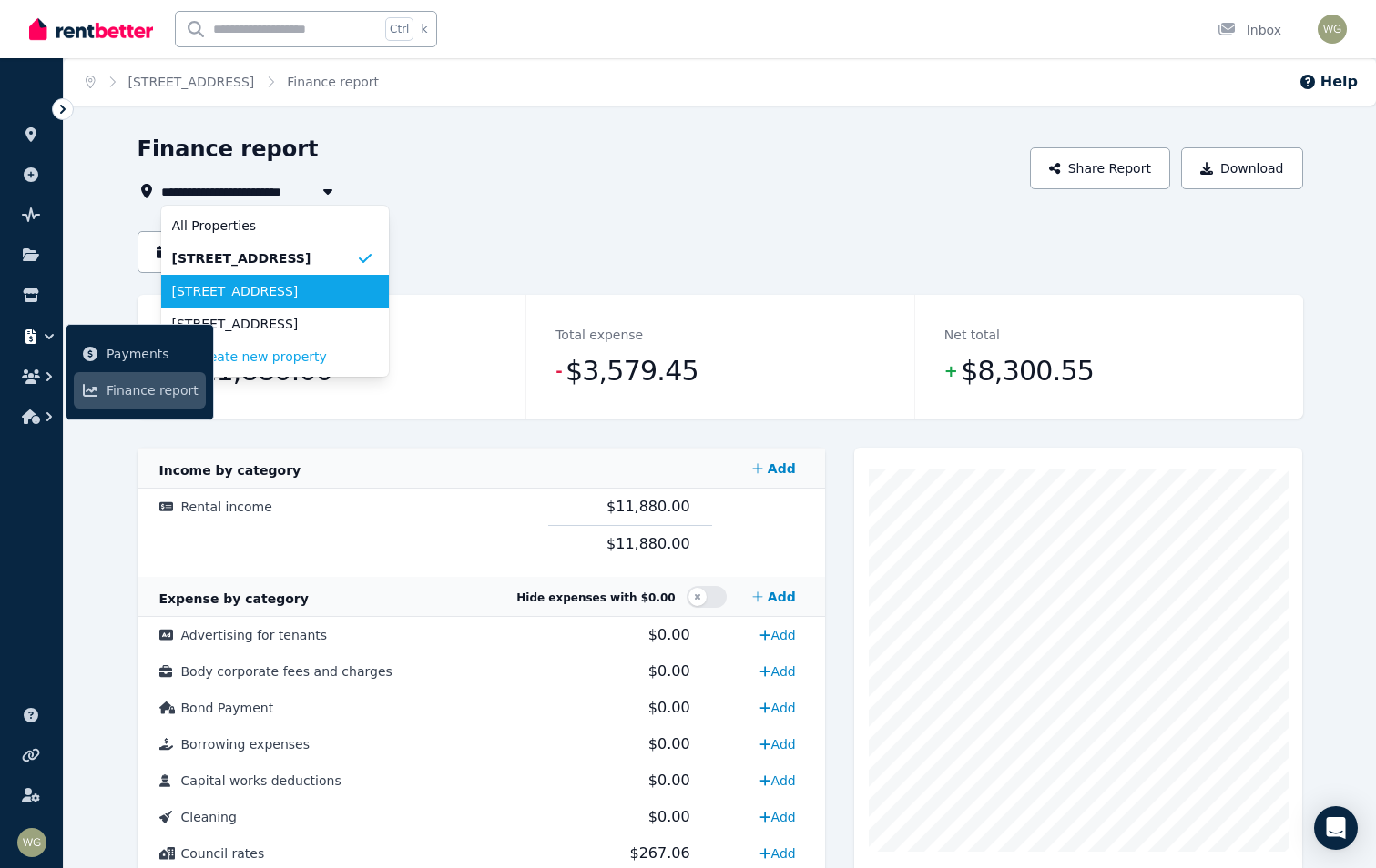
click at [244, 285] on span "4 Garland Road, Dalkeith" at bounding box center [264, 291] width 184 height 19
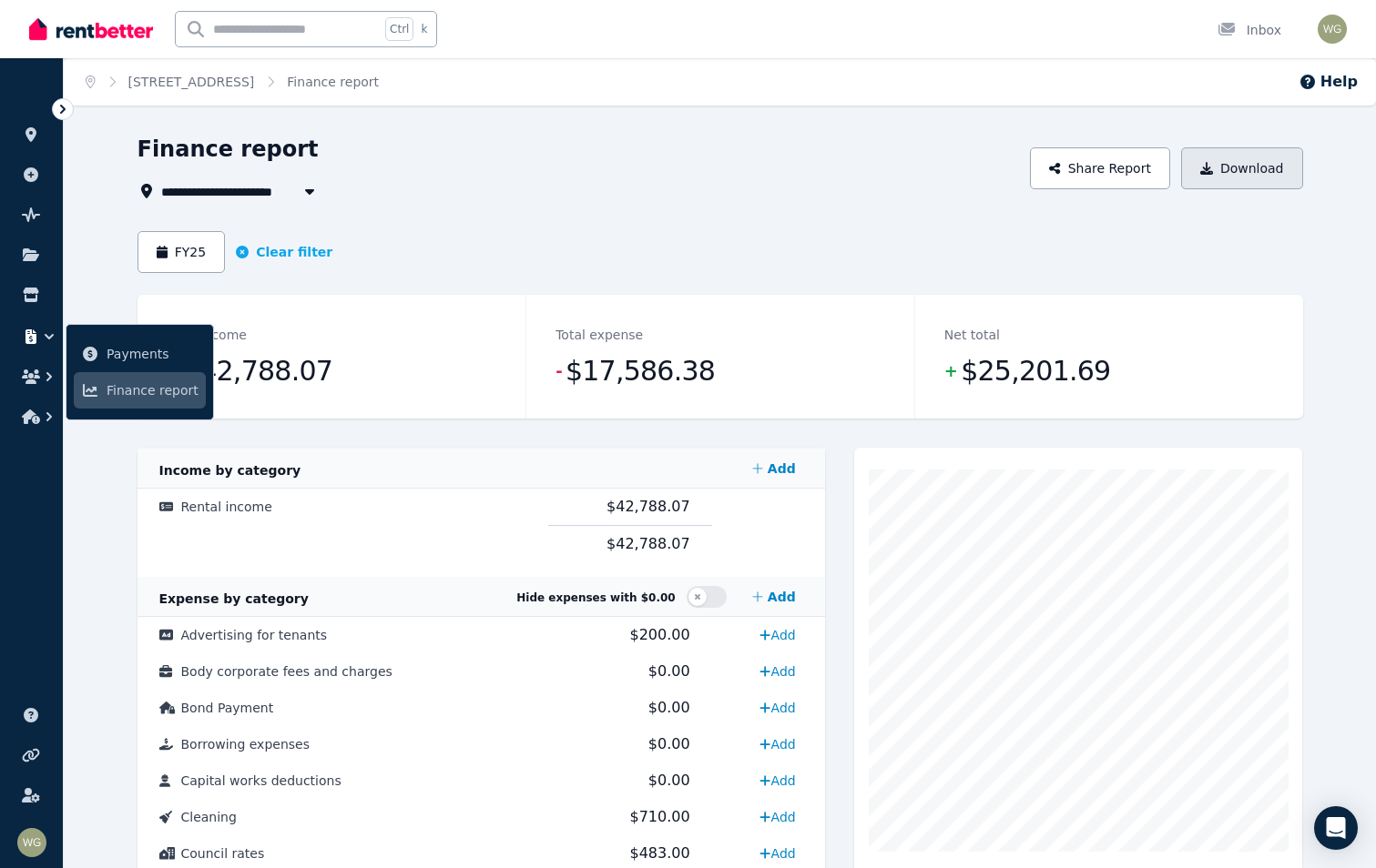
click at [1269, 171] on button "Download" at bounding box center [1242, 168] width 122 height 42
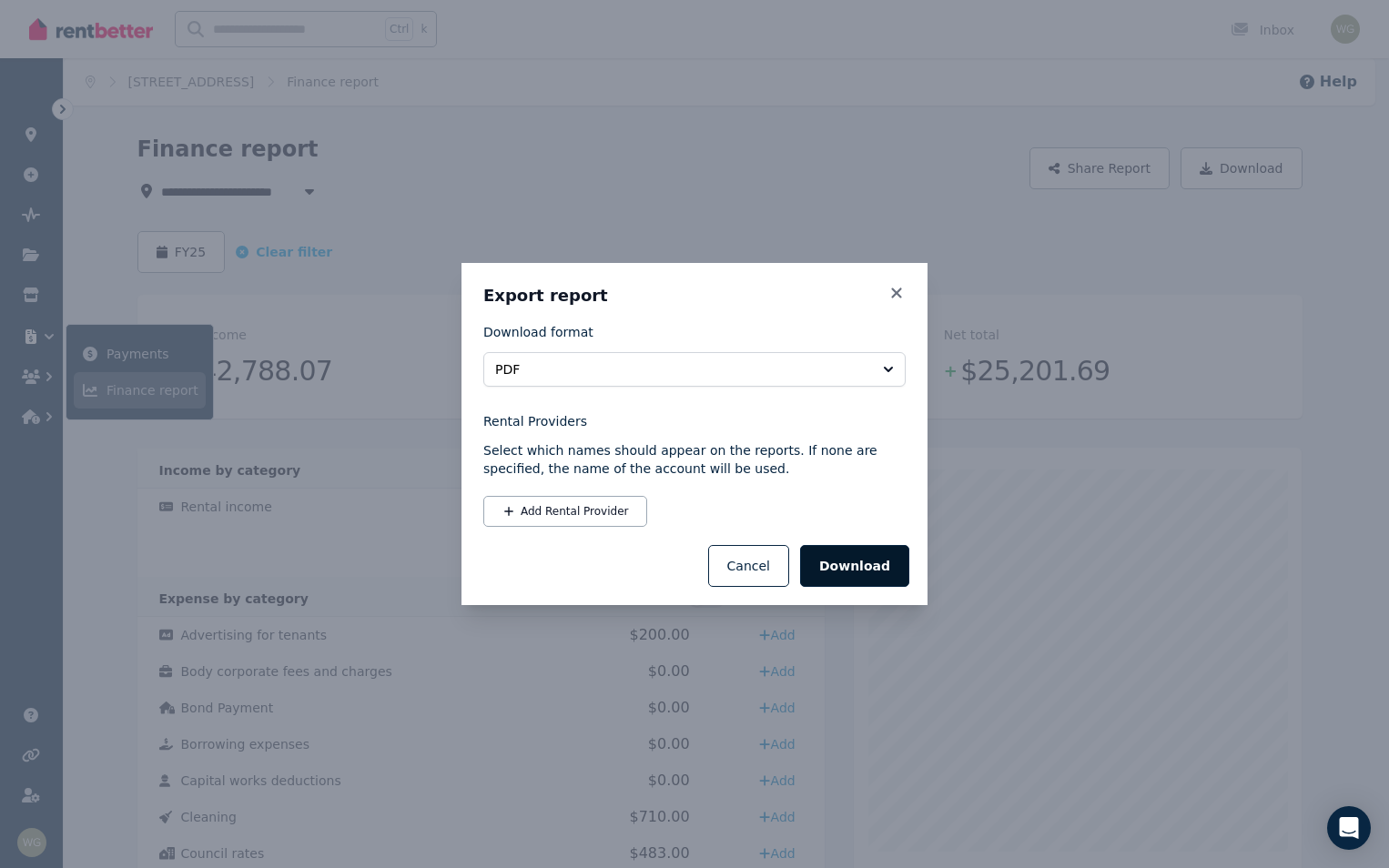
click at [879, 572] on button "Download" at bounding box center [854, 566] width 109 height 42
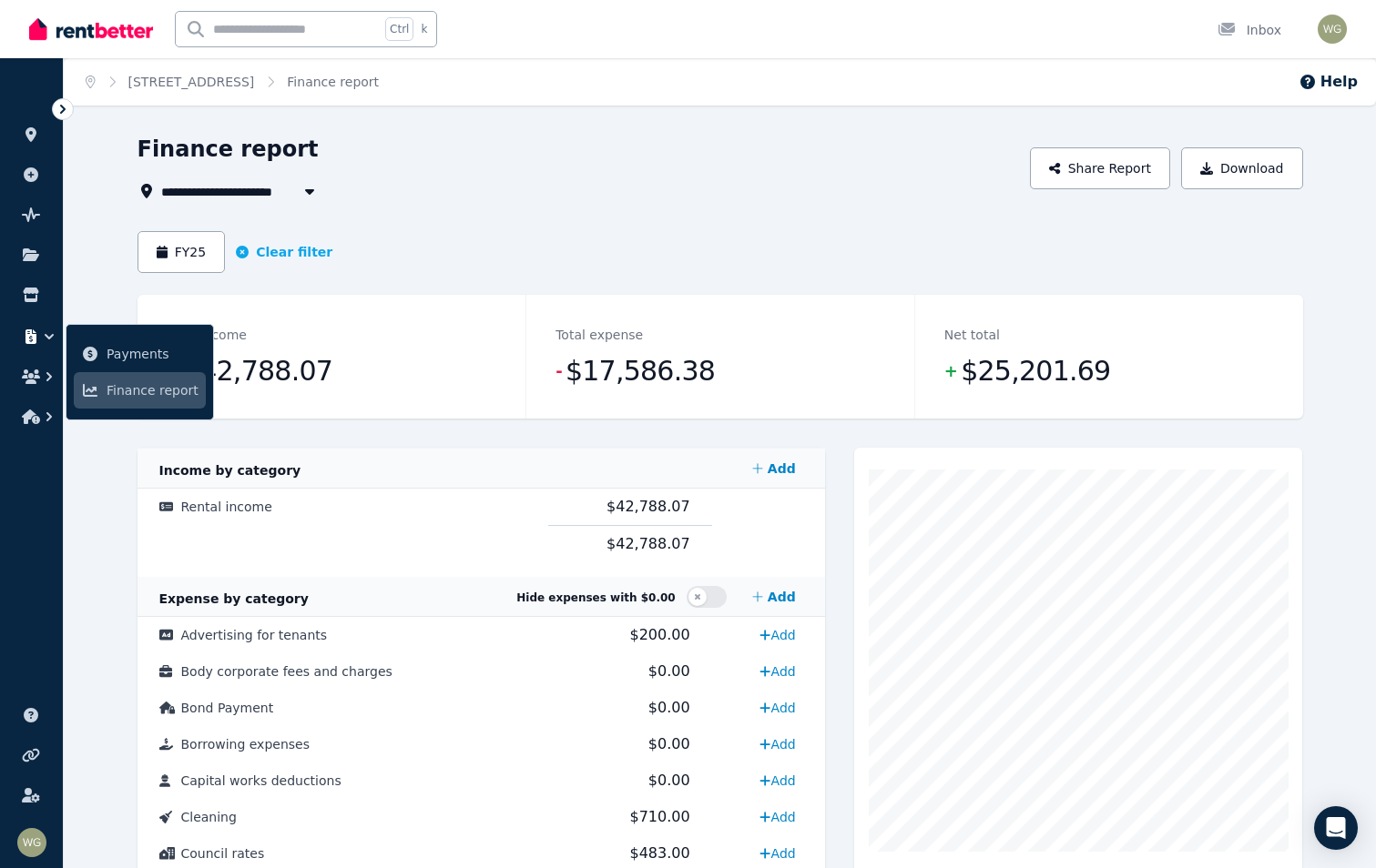
click at [232, 194] on span "4 Garland Road, Dalkeith" at bounding box center [237, 191] width 152 height 22
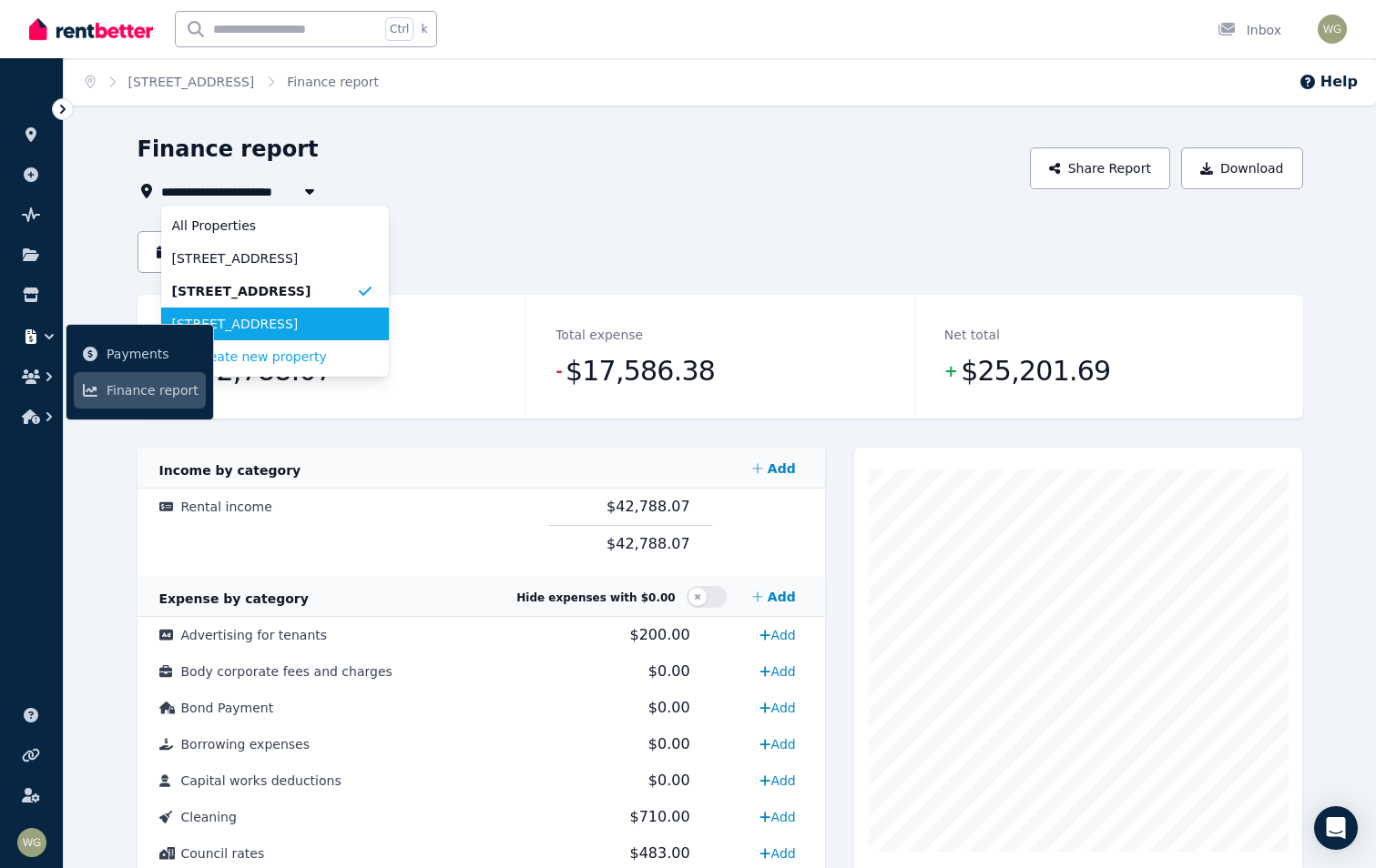
click at [250, 318] on span "6 Greenock Avenue, Como" at bounding box center [264, 324] width 184 height 19
type input "**********"
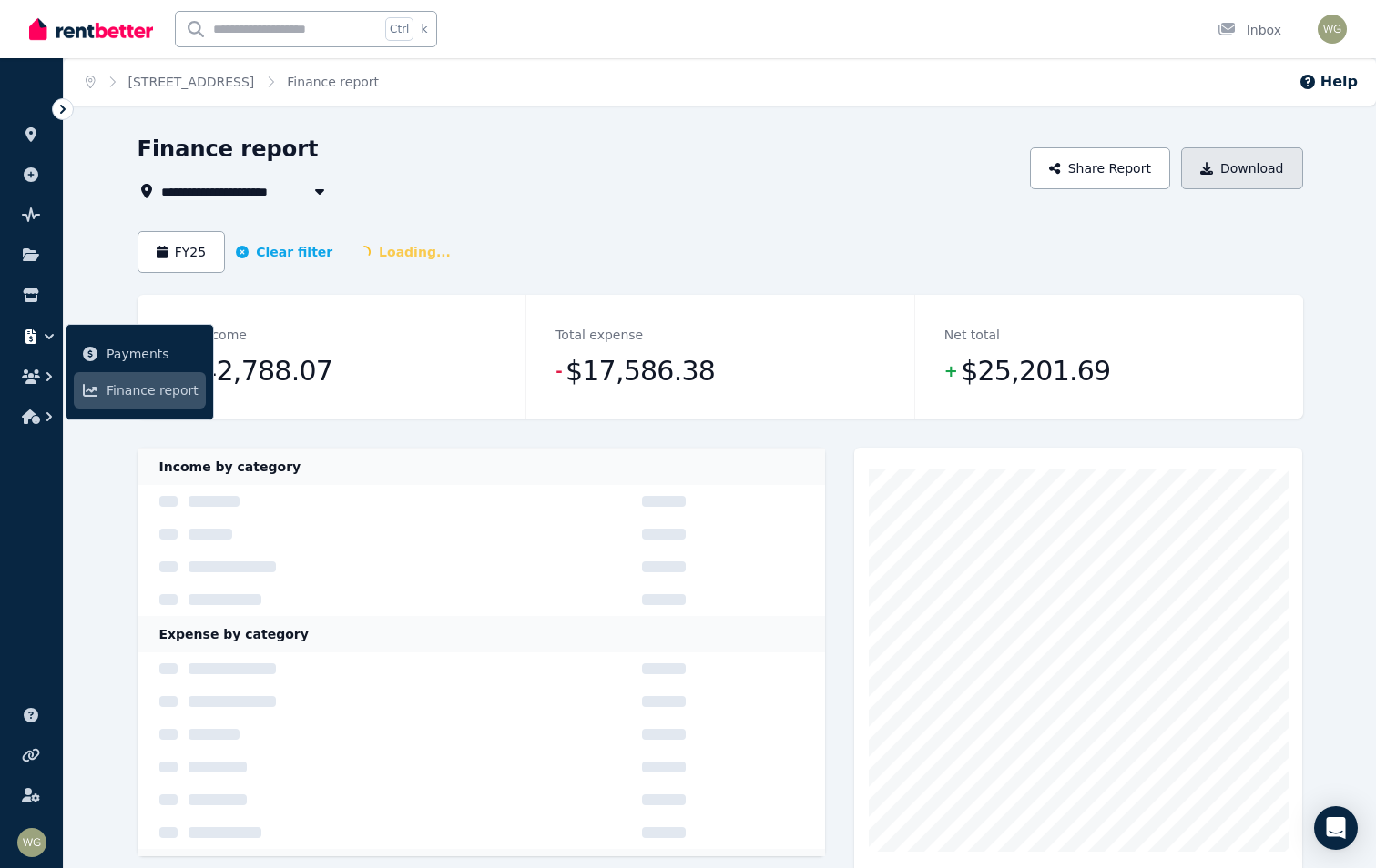
click at [1212, 188] on button "Download" at bounding box center [1242, 168] width 122 height 42
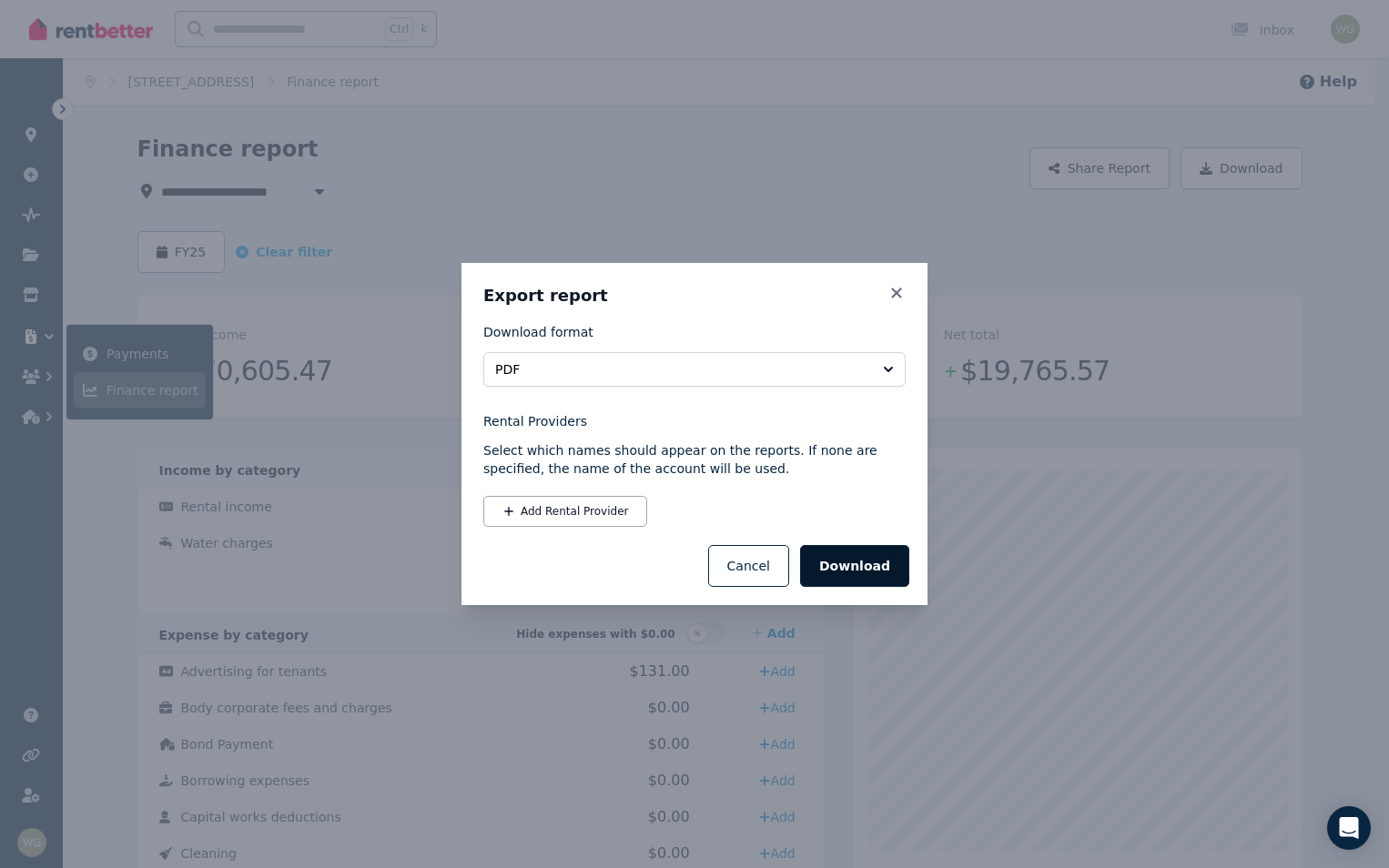
click at [849, 574] on button "Download" at bounding box center [854, 566] width 109 height 42
